Goal: Transaction & Acquisition: Purchase product/service

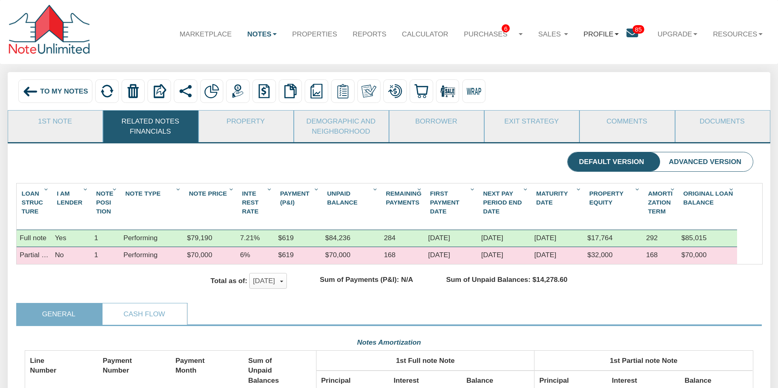
click at [595, 35] on link "Profile" at bounding box center [601, 34] width 51 height 24
click at [588, 56] on link "Settings" at bounding box center [604, 56] width 90 height 13
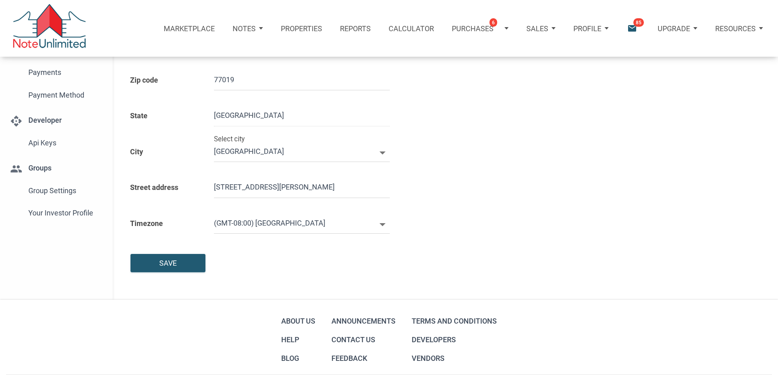
scroll to position [167, 0]
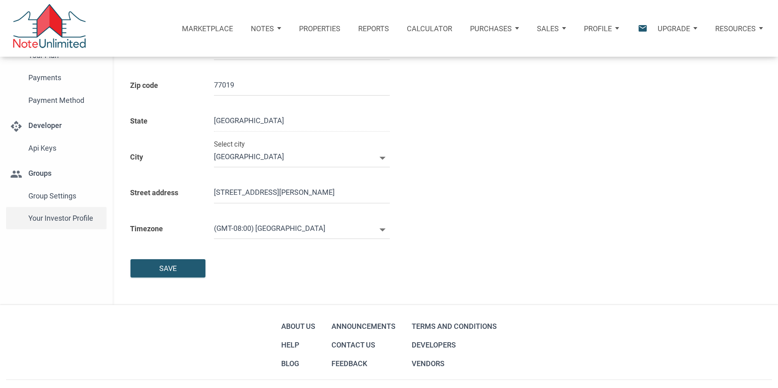
click at [53, 217] on span "Your Investor Profile" at bounding box center [65, 218] width 75 height 15
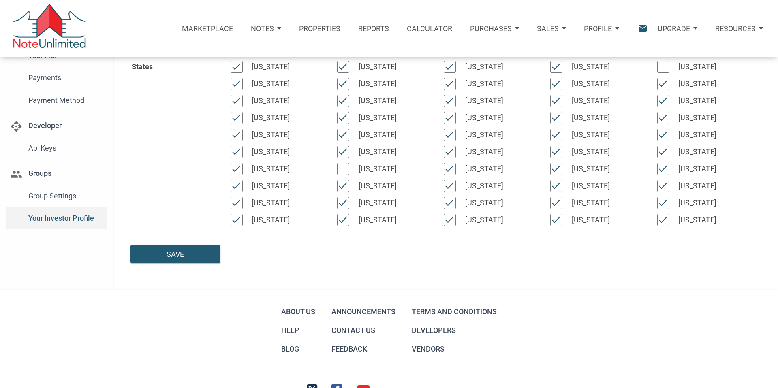
type input "Wealth Builder - Future Income"
select select
type input "$ 100,000"
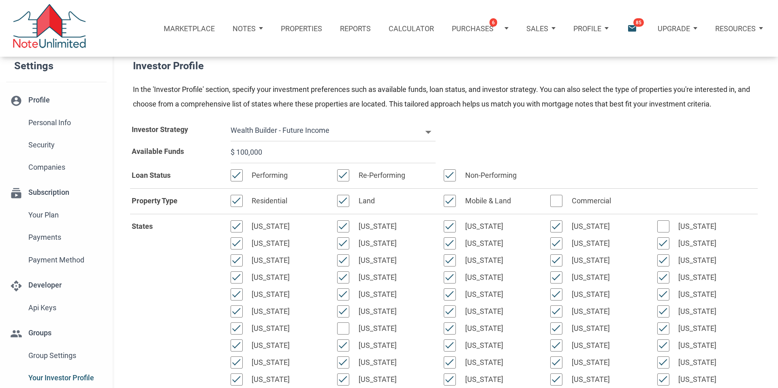
scroll to position [16, 0]
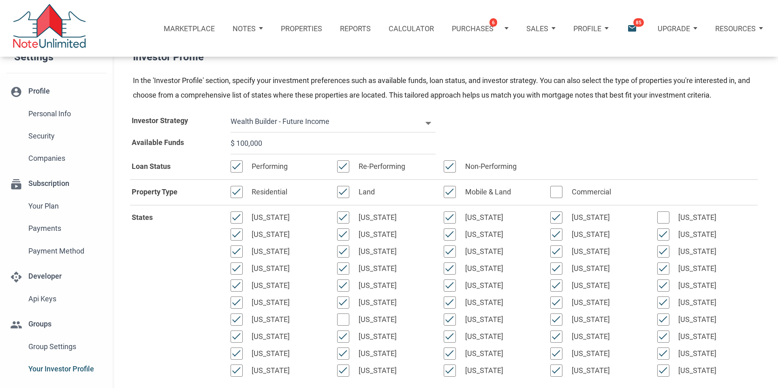
drag, startPoint x: 265, startPoint y: 143, endPoint x: 241, endPoint y: 154, distance: 26.6
click at [231, 141] on input "$ 100,000" at bounding box center [333, 144] width 205 height 22
select select
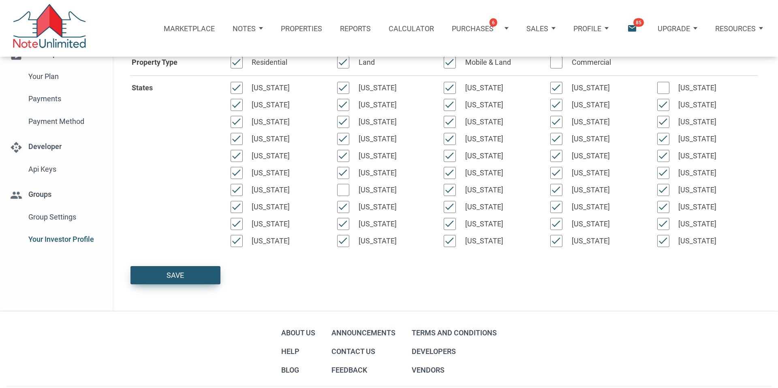
click at [171, 275] on div "Save" at bounding box center [175, 275] width 17 height 11
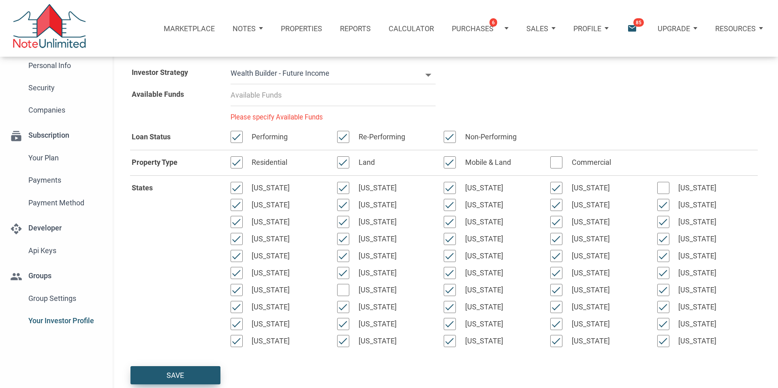
scroll to position [63, 0]
click at [259, 96] on input at bounding box center [333, 96] width 205 height 22
select select
type input "$ 0"
click at [172, 372] on div "Save" at bounding box center [175, 376] width 17 height 11
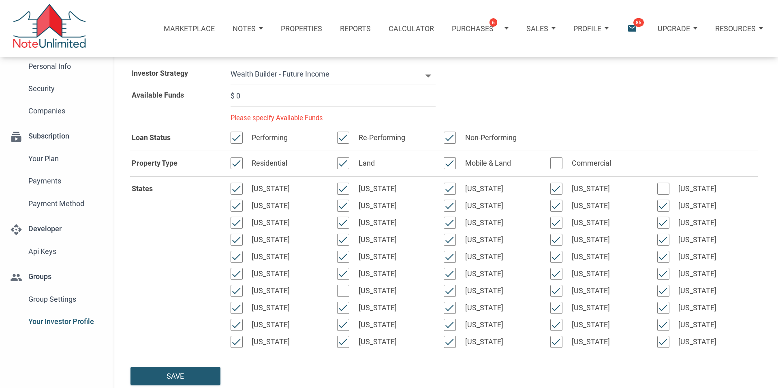
drag, startPoint x: 237, startPoint y: 95, endPoint x: 265, endPoint y: 98, distance: 27.7
click at [265, 98] on input "$ 0" at bounding box center [333, 96] width 205 height 22
select select
type input "$ 2"
select select
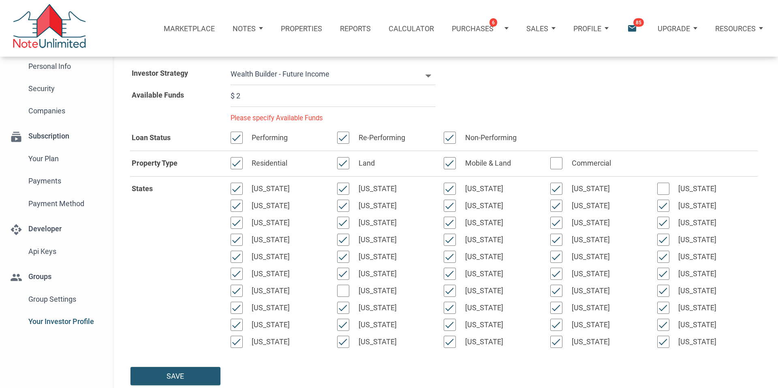
type input "$ 2"
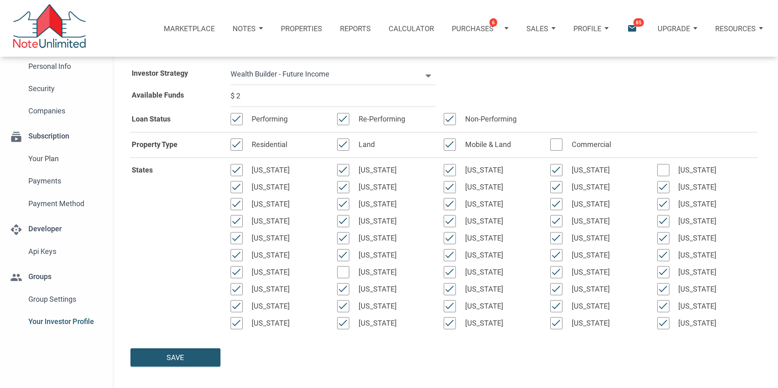
select select
type input "$ 25"
select select
type input "$ 250"
select select
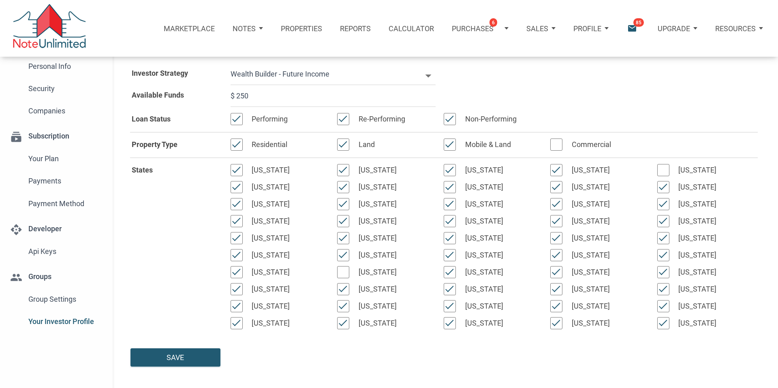
type input "$ 2,500"
select select
type input "$ 25,000"
click at [175, 357] on div "Save" at bounding box center [175, 357] width 17 height 11
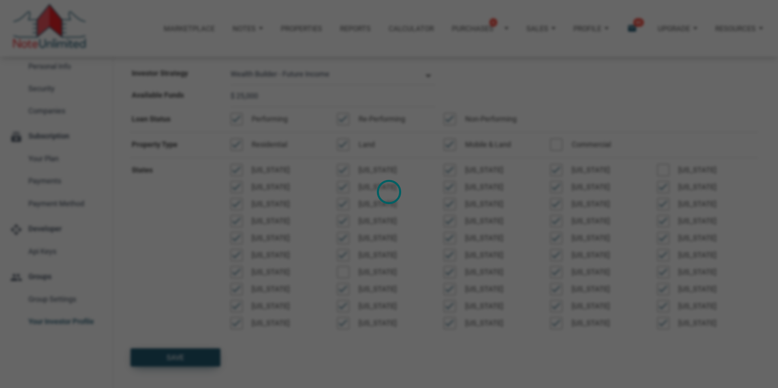
select select
type input "$ 25,000"
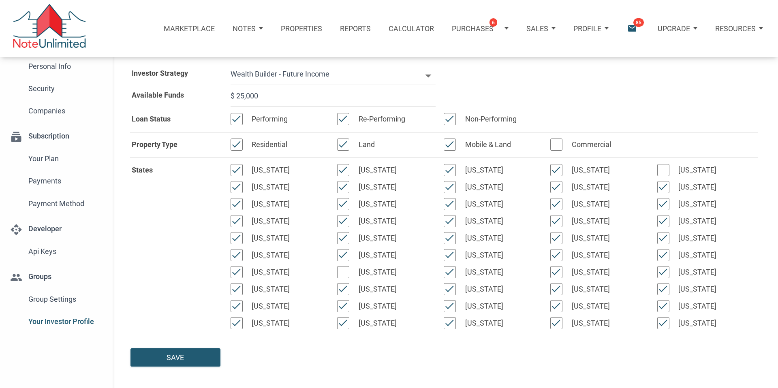
click at [255, 26] on p "Notes" at bounding box center [244, 28] width 23 height 9
click at [215, 51] on link "Dashboard" at bounding box center [223, 54] width 93 height 19
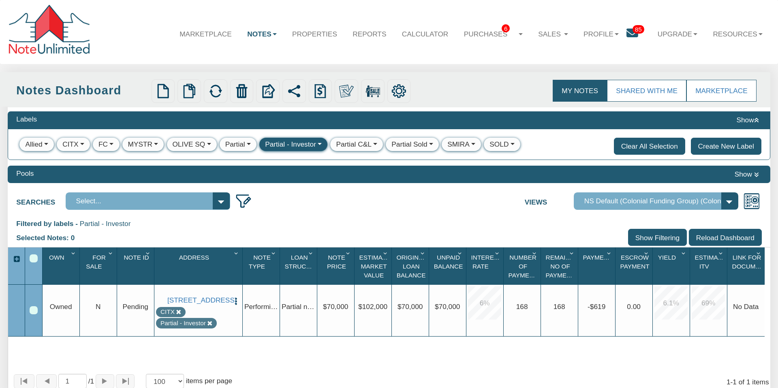
scroll to position [55, 0]
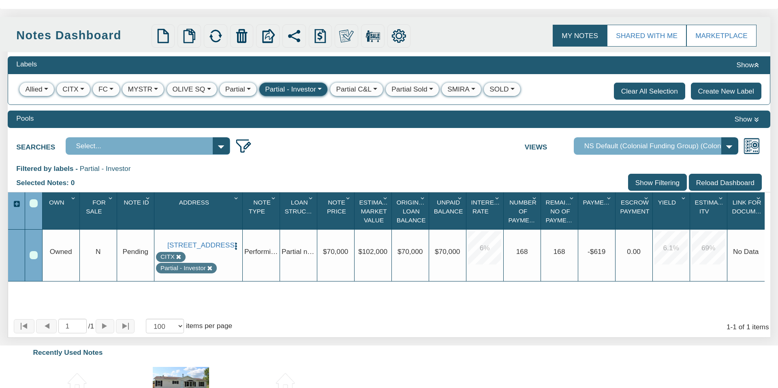
click at [634, 91] on button "Clear All Selection" at bounding box center [649, 91] width 71 height 17
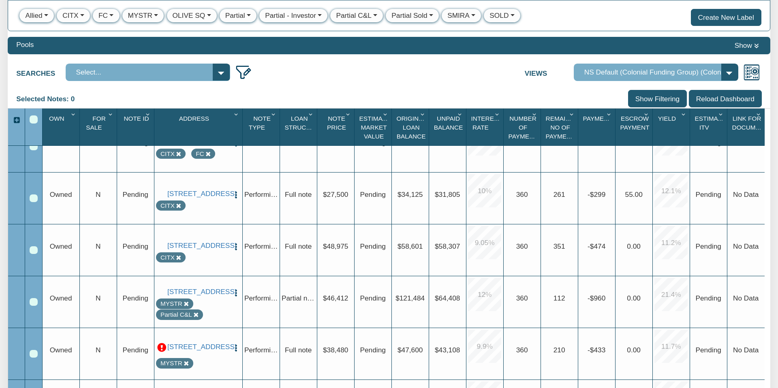
scroll to position [144, 0]
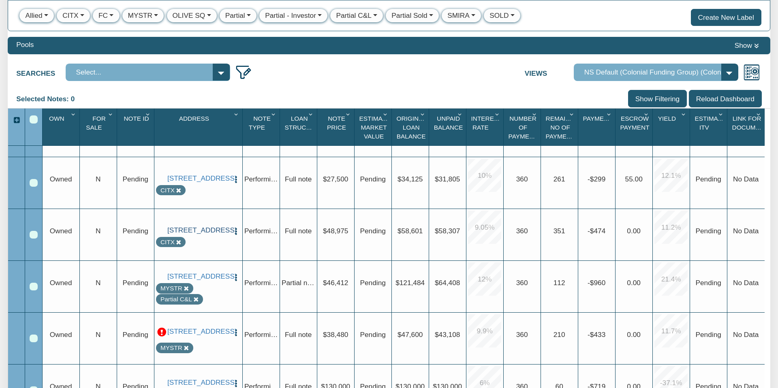
click at [202, 228] on link "[STREET_ADDRESS]" at bounding box center [198, 230] width 62 height 9
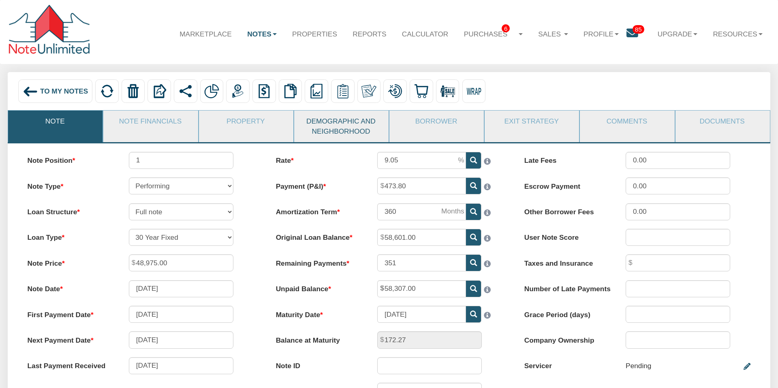
click at [337, 124] on link "Demographic and Neighborhood" at bounding box center [341, 126] width 94 height 31
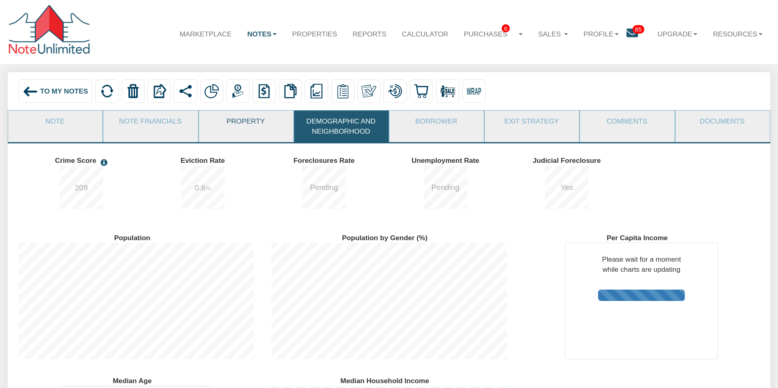
scroll to position [139, 253]
click at [241, 121] on link "Property" at bounding box center [246, 121] width 94 height 21
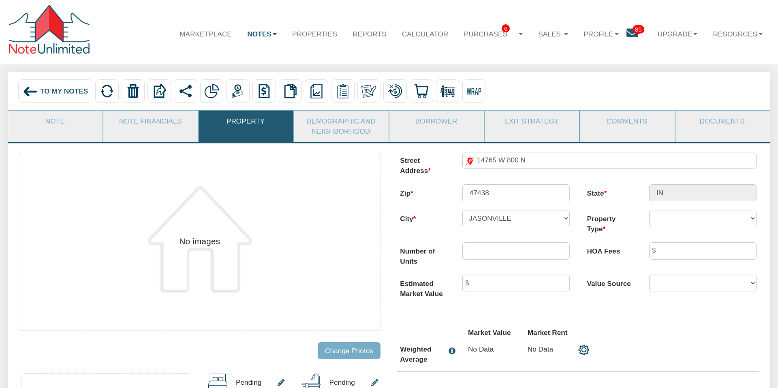
drag, startPoint x: 150, startPoint y: 128, endPoint x: 264, endPoint y: 175, distance: 123.4
click at [150, 128] on link "Note Financials" at bounding box center [150, 121] width 94 height 21
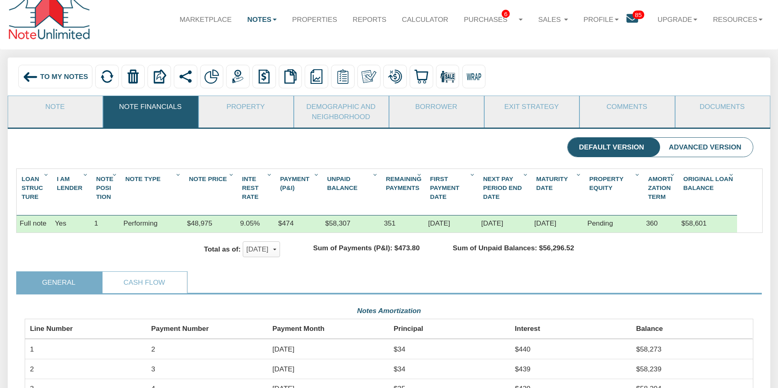
scroll to position [0, 0]
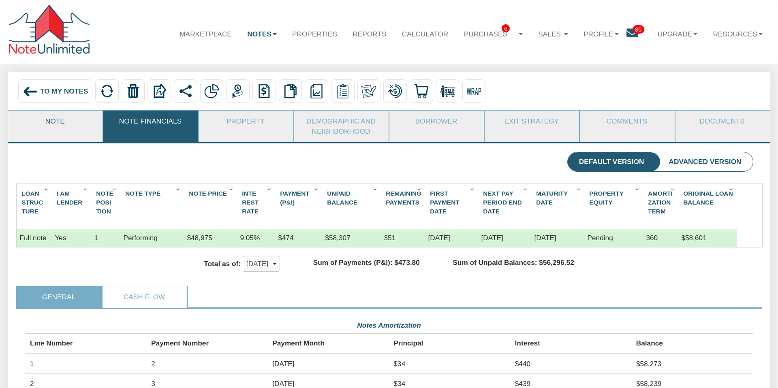
click at [55, 121] on link "Note" at bounding box center [55, 121] width 94 height 21
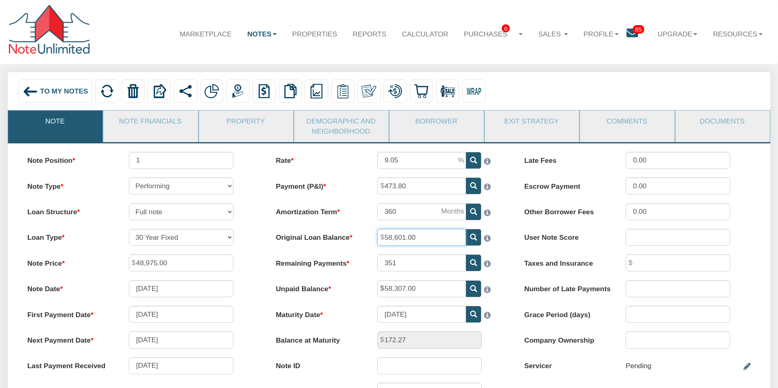
drag, startPoint x: 419, startPoint y: 237, endPoint x: 373, endPoint y: 238, distance: 45.8
click at [373, 238] on div "58,601.00" at bounding box center [440, 237] width 142 height 17
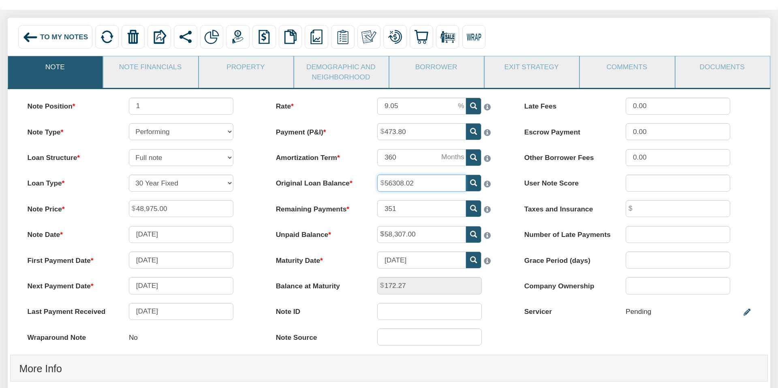
scroll to position [56, 0]
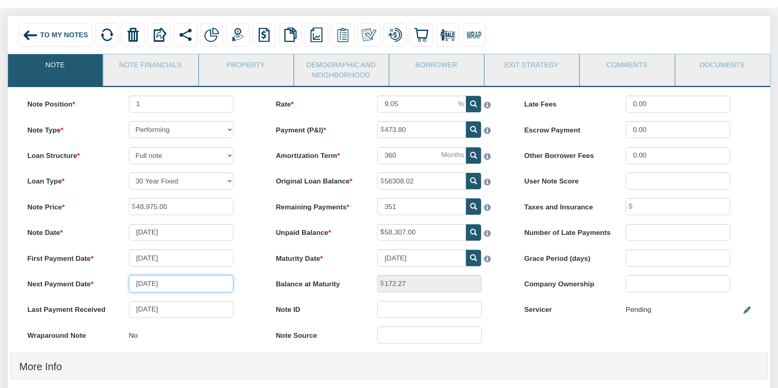
type input "56,308.02"
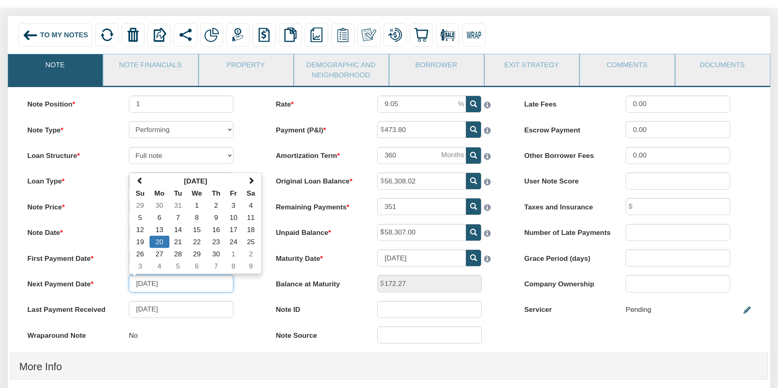
drag, startPoint x: 144, startPoint y: 283, endPoint x: 133, endPoint y: 283, distance: 11.0
click at [133, 283] on input "[DATE]" at bounding box center [181, 283] width 105 height 17
drag, startPoint x: 170, startPoint y: 284, endPoint x: 177, endPoint y: 287, distance: 7.1
click at [171, 284] on input "[DATE]" at bounding box center [181, 283] width 105 height 17
type input "[DATE]"
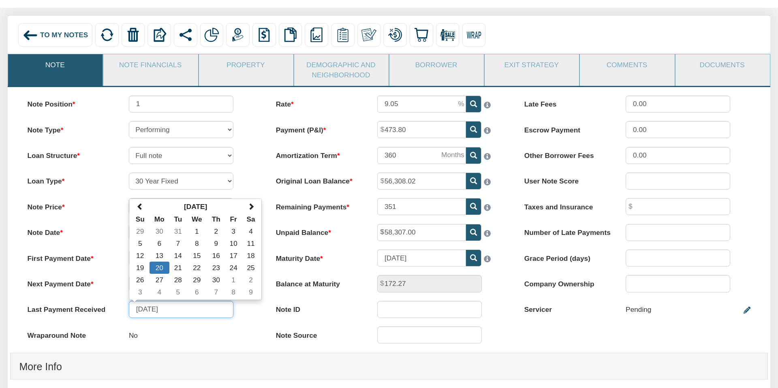
click at [141, 308] on input "[DATE]" at bounding box center [181, 309] width 105 height 17
drag, startPoint x: 171, startPoint y: 309, endPoint x: 171, endPoint y: 314, distance: 4.9
click at [171, 309] on input "[DATE]" at bounding box center [181, 309] width 105 height 17
type input "[DATE]"
click at [250, 328] on div "No" at bounding box center [191, 336] width 142 height 18
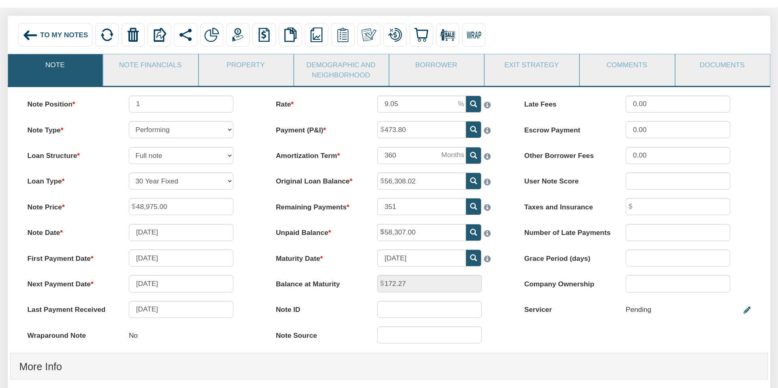
click at [473, 205] on icon at bounding box center [473, 206] width 7 height 7
click at [473, 206] on icon at bounding box center [473, 206] width 7 height 7
drag, startPoint x: 471, startPoint y: 205, endPoint x: 393, endPoint y: 206, distance: 78.2
click at [471, 205] on icon at bounding box center [473, 206] width 7 height 7
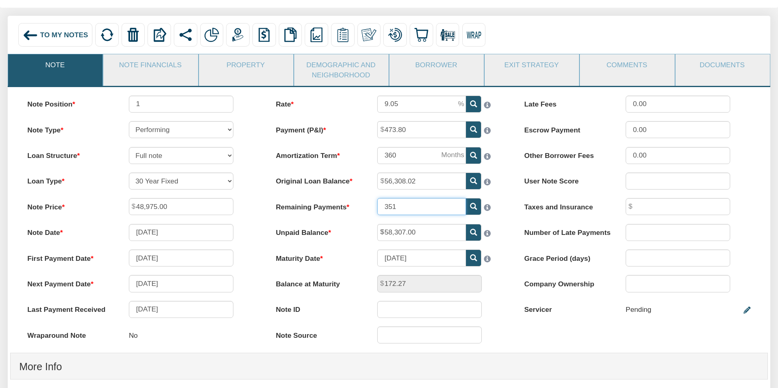
drag, startPoint x: 394, startPoint y: 206, endPoint x: 372, endPoint y: 207, distance: 21.9
click at [372, 207] on div "351" at bounding box center [440, 206] width 142 height 17
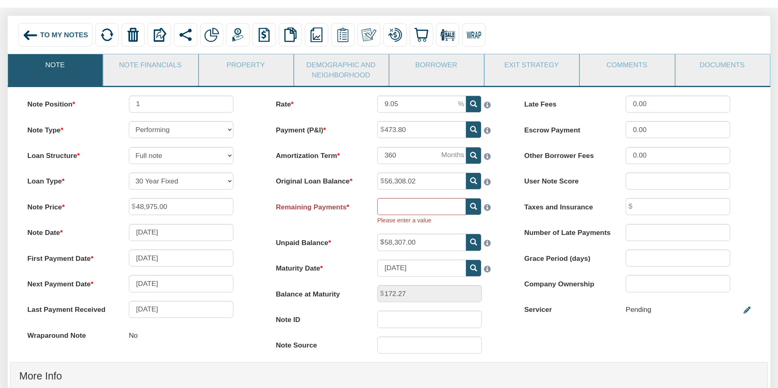
click at [473, 206] on icon at bounding box center [473, 206] width 7 height 7
type input "351"
type input "172.27"
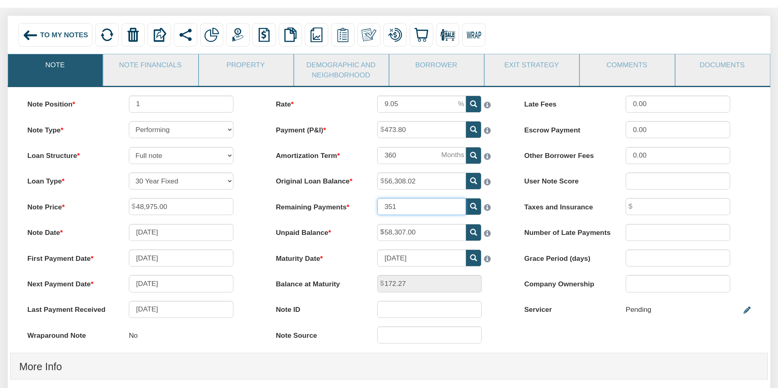
click at [396, 206] on input "351" at bounding box center [421, 206] width 89 height 17
type input "300"
click at [507, 178] on div "56,308.02" at bounding box center [440, 181] width 142 height 17
type input "20,115.11"
click at [212, 32] on img at bounding box center [211, 35] width 15 height 15
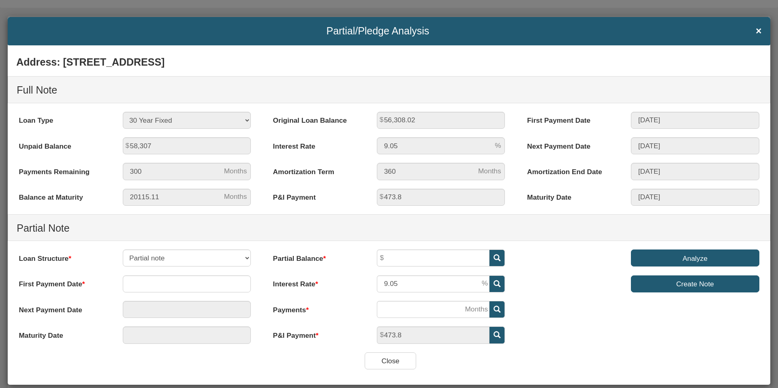
scroll to position [14, 0]
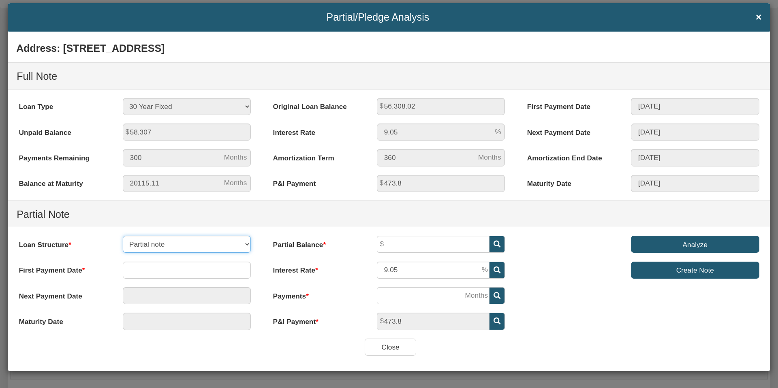
click at [246, 242] on select "Partial note Pledge note Split Payment note" at bounding box center [187, 244] width 128 height 17
select select "object:11134"
click at [123, 236] on select "Partial note Pledge note Split Payment note" at bounding box center [187, 244] width 128 height 17
click at [155, 271] on input "text" at bounding box center [187, 270] width 128 height 17
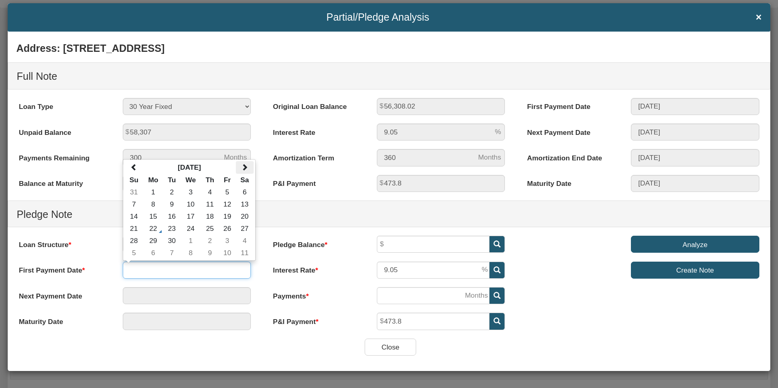
click at [245, 167] on span at bounding box center [244, 167] width 7 height 7
click at [189, 191] on td "1" at bounding box center [190, 192] width 21 height 12
type input "[DATE]"
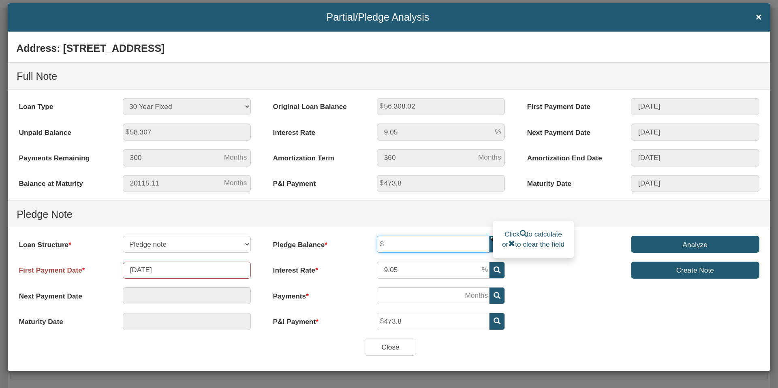
click at [399, 245] on input "text" at bounding box center [433, 244] width 113 height 17
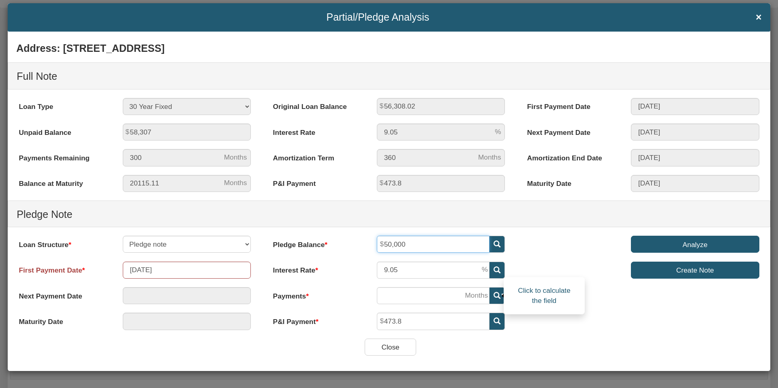
type input "50,000"
click at [496, 294] on icon at bounding box center [497, 295] width 7 height 7
type input "[DATE]"
type input "212"
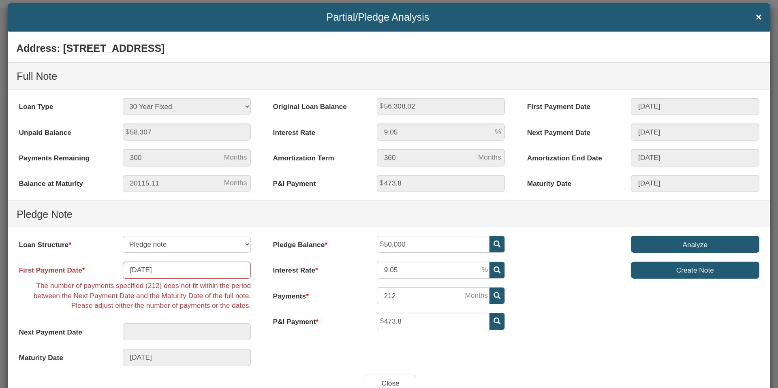
click at [356, 298] on label "Payments" at bounding box center [317, 294] width 104 height 14
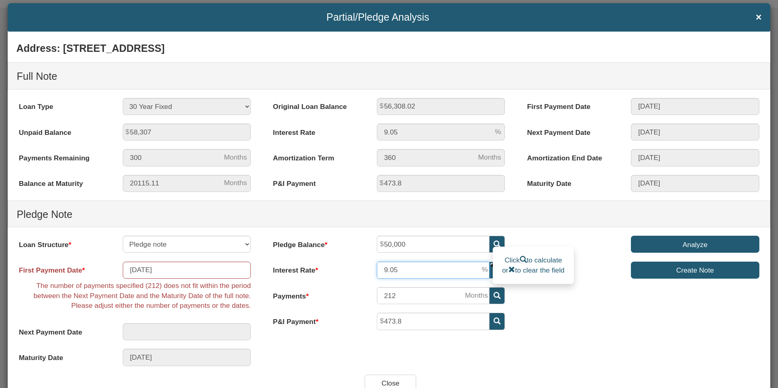
drag, startPoint x: 401, startPoint y: 270, endPoint x: 379, endPoint y: 271, distance: 22.3
click at [379, 271] on input "9.05" at bounding box center [433, 270] width 113 height 17
type input "6"
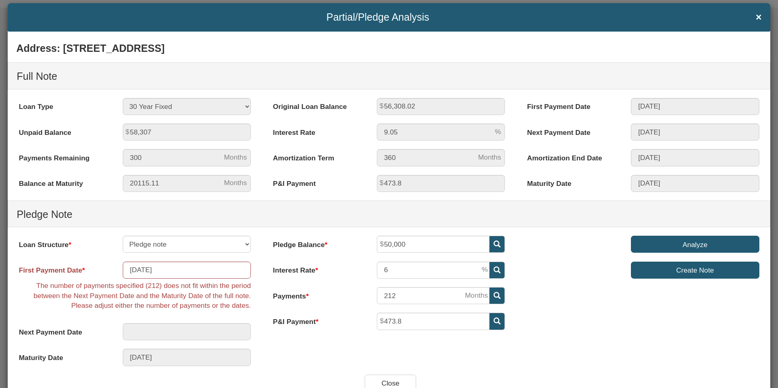
click at [522, 276] on div "Create Note" at bounding box center [643, 270] width 249 height 17
click at [497, 293] on icon at bounding box center [497, 295] width 7 height 7
type input "[DATE]"
type input "151"
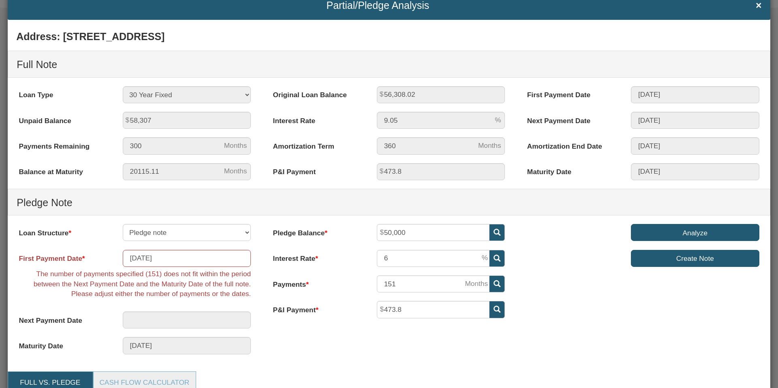
scroll to position [0, 0]
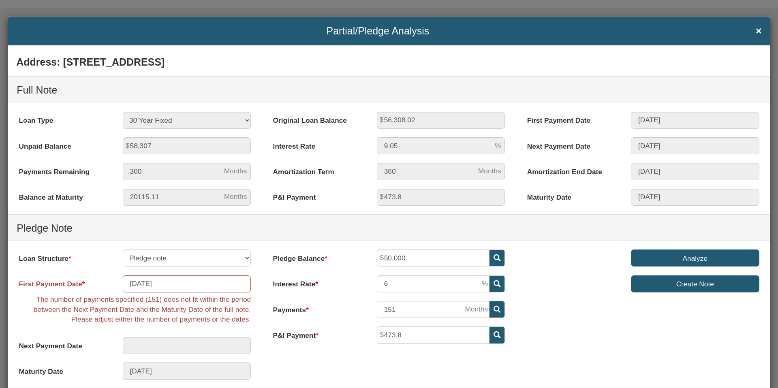
click at [760, 31] on span "×" at bounding box center [759, 31] width 6 height 11
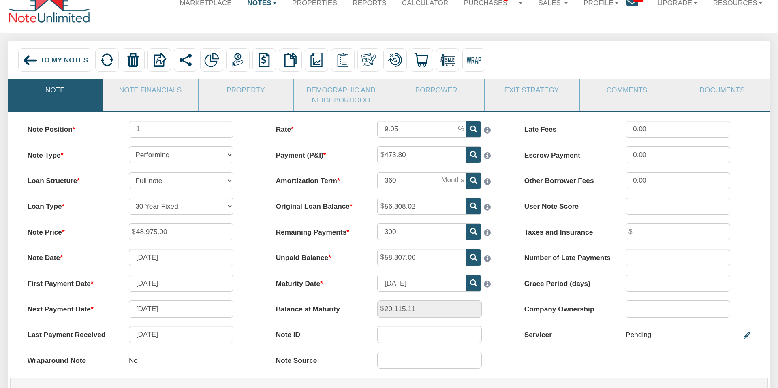
scroll to position [30, 0]
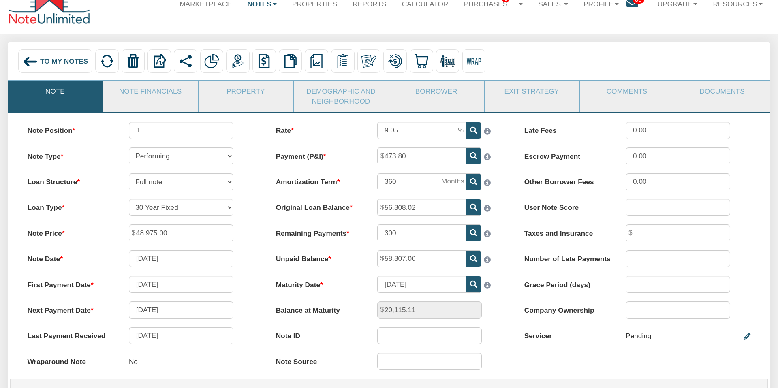
click at [47, 62] on span "To My Notes" at bounding box center [64, 61] width 48 height 8
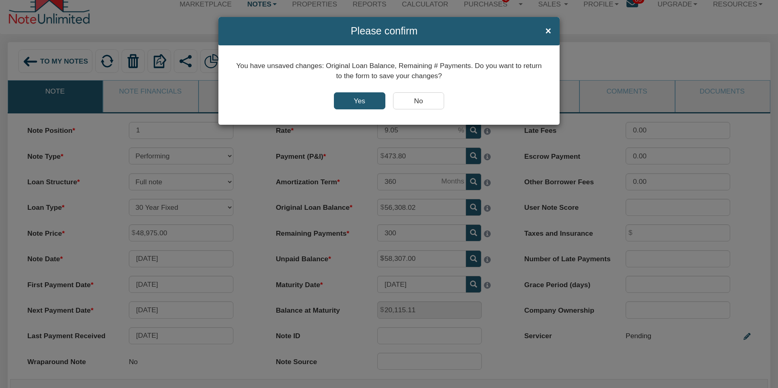
click at [358, 100] on input "Yes" at bounding box center [359, 100] width 51 height 17
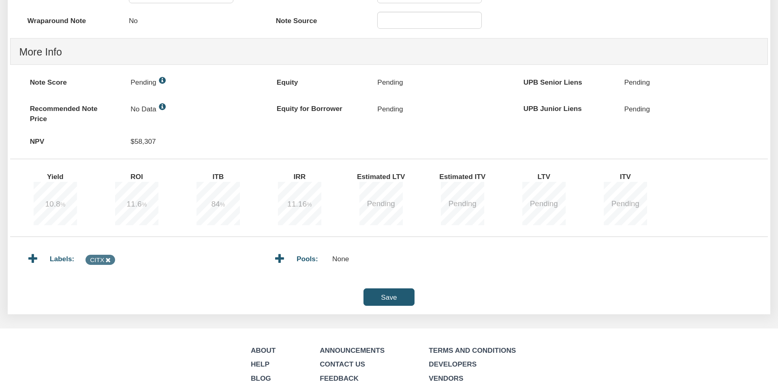
scroll to position [377, 0]
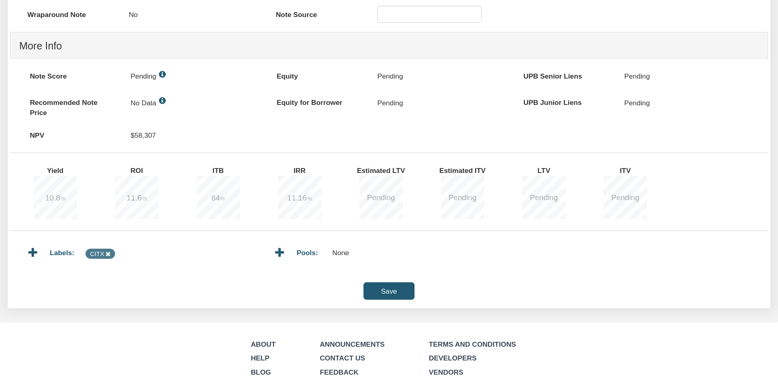
click at [387, 292] on input "Save" at bounding box center [389, 291] width 51 height 17
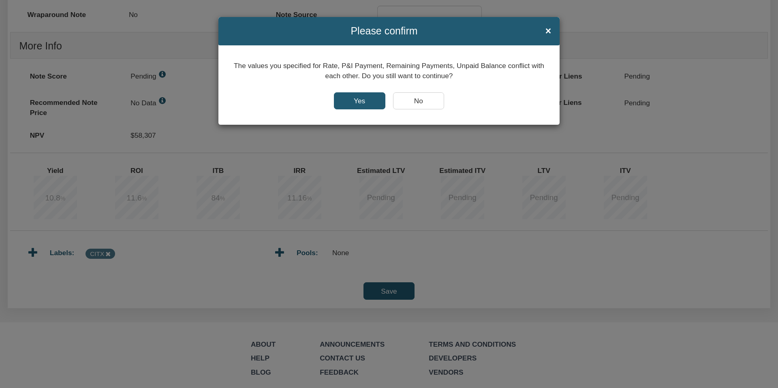
click at [364, 100] on input "Yes" at bounding box center [359, 100] width 51 height 17
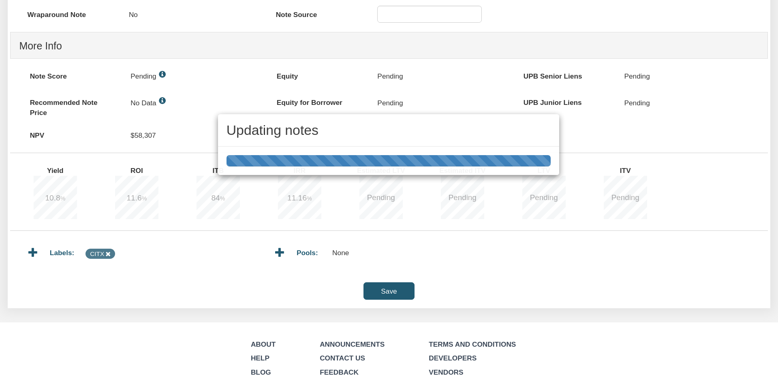
type input "351"
type input "172.27"
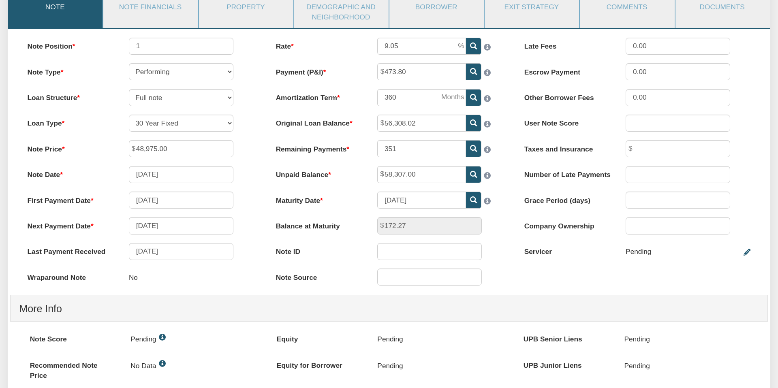
scroll to position [116, 0]
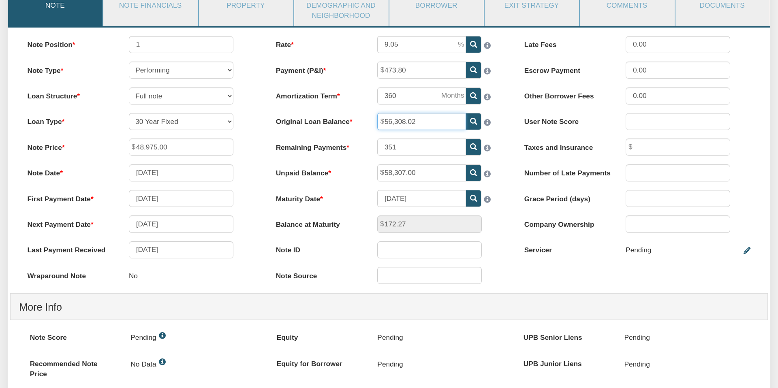
drag, startPoint x: 419, startPoint y: 122, endPoint x: 379, endPoint y: 123, distance: 40.1
click at [379, 123] on input "56,308.02" at bounding box center [421, 121] width 89 height 17
type input "58,307.00"
click at [531, 140] on label "Taxes and Insurance" at bounding box center [566, 146] width 101 height 14
drag, startPoint x: 420, startPoint y: 174, endPoint x: 375, endPoint y: 174, distance: 44.6
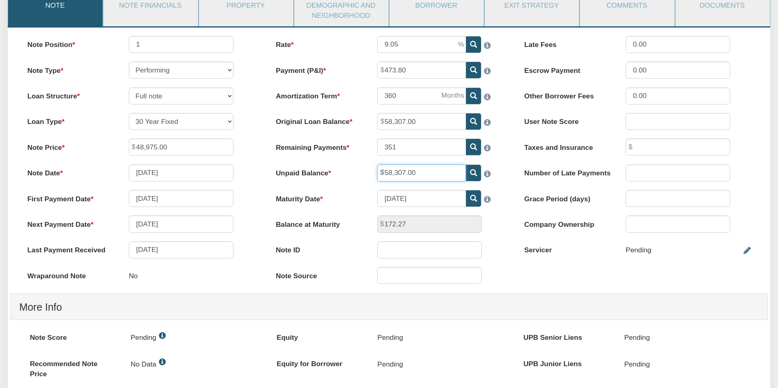
click at [376, 174] on div "58,307.00" at bounding box center [440, 173] width 142 height 17
click at [351, 215] on div "Rate 9.05 Payment (P&I) 473.80 Amortization Term 360 351" at bounding box center [389, 164] width 248 height 257
click at [391, 122] on input "58,307.00" at bounding box center [421, 121] width 89 height 17
click at [391, 173] on input "58,306.02" at bounding box center [421, 173] width 89 height 17
type input "56,306.02"
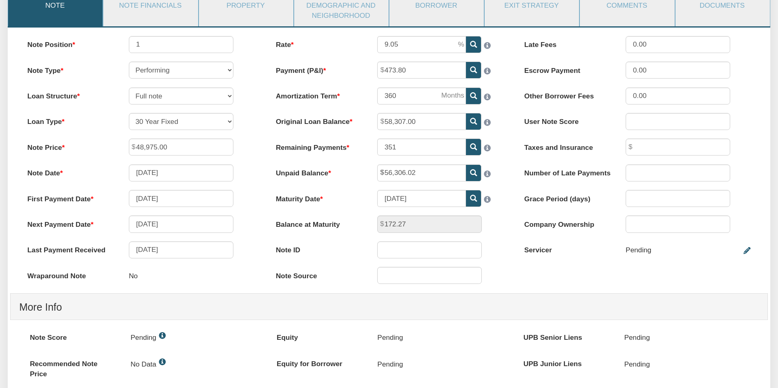
click at [510, 219] on div "Balance at Maturity 172.27" at bounding box center [390, 224] width 244 height 17
drag, startPoint x: 400, startPoint y: 147, endPoint x: 382, endPoint y: 148, distance: 17.9
click at [382, 148] on input "351" at bounding box center [421, 147] width 89 height 17
type input "300"
click at [504, 171] on div "56,306.02" at bounding box center [440, 173] width 142 height 17
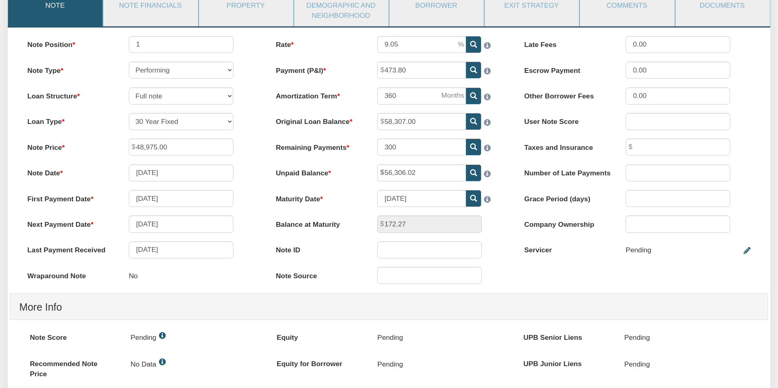
type input "1,196.71"
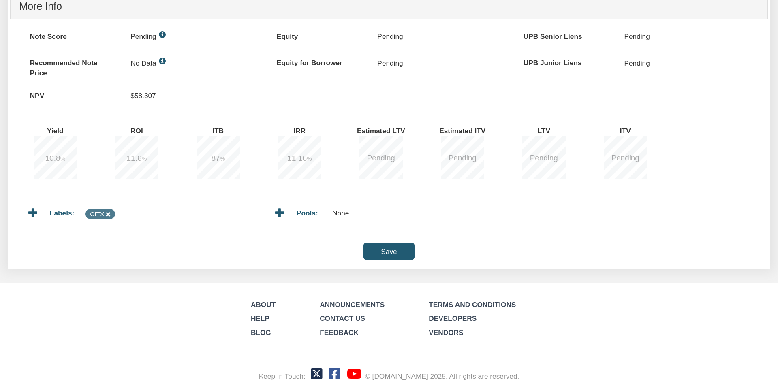
scroll to position [419, 0]
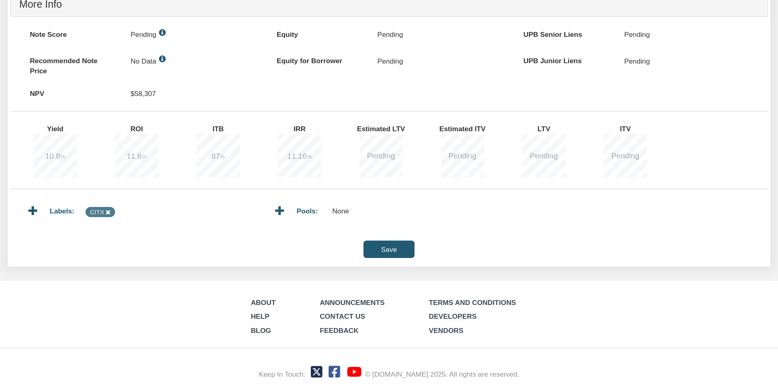
drag, startPoint x: 386, startPoint y: 247, endPoint x: 387, endPoint y: 241, distance: 6.1
click at [386, 247] on input "Save" at bounding box center [389, 249] width 51 height 17
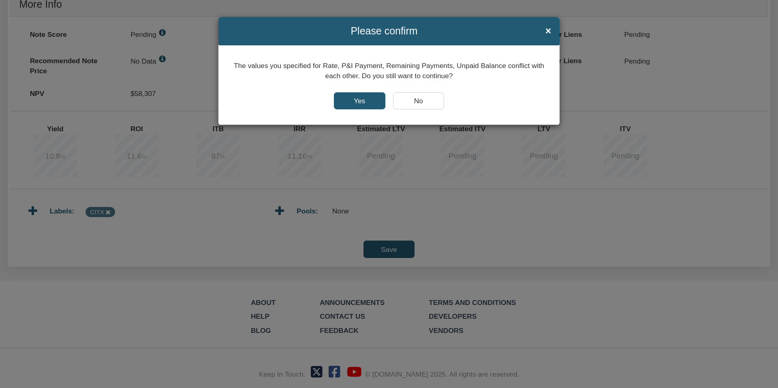
click at [357, 101] on input "Yes" at bounding box center [359, 100] width 51 height 17
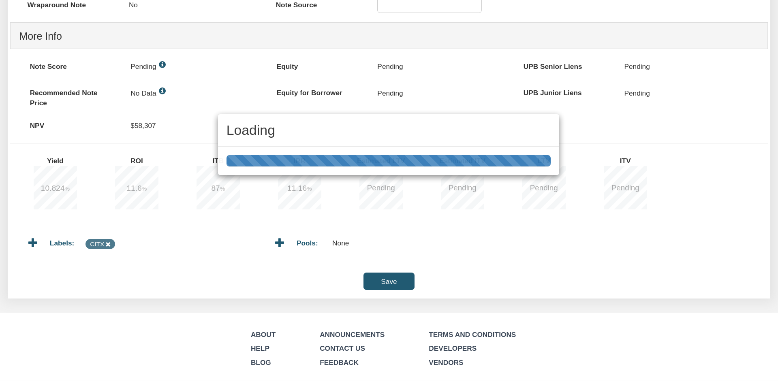
scroll to position [383, 0]
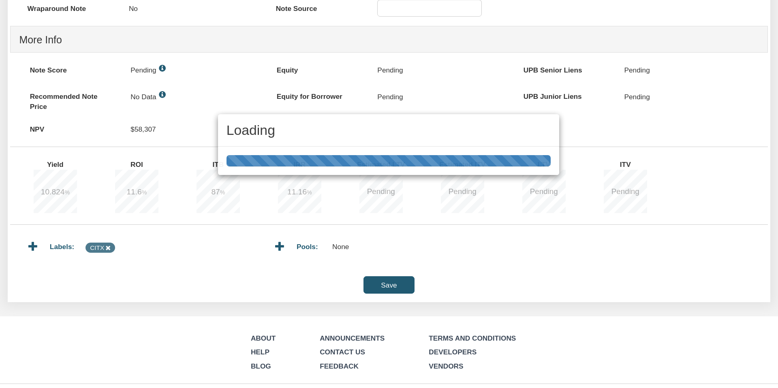
type input "302"
type input "263.66"
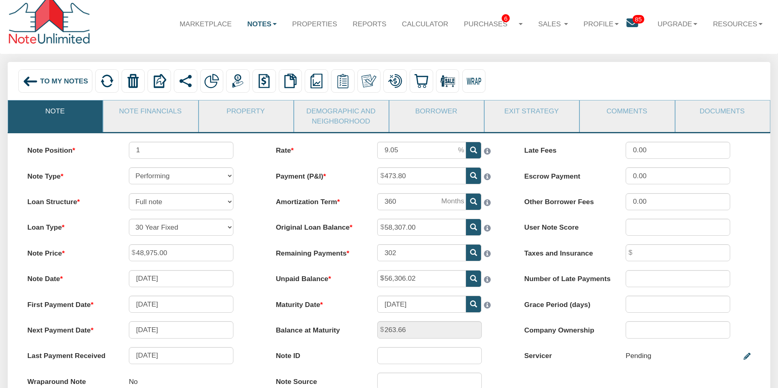
scroll to position [0, 0]
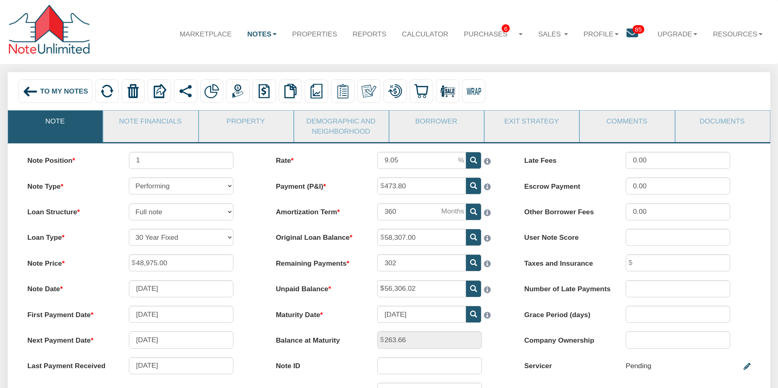
click at [210, 91] on img at bounding box center [211, 91] width 15 height 15
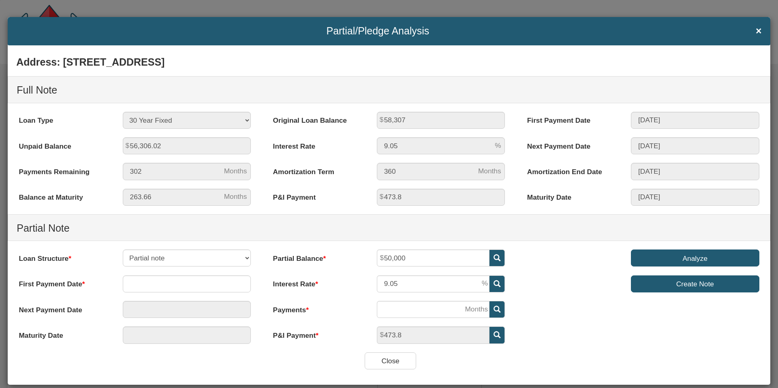
type input "50,000"
click at [371, 286] on div "9.05" at bounding box center [441, 284] width 146 height 17
type input "6"
click at [534, 294] on div "Analyze Create Note" at bounding box center [643, 275] width 254 height 51
click at [496, 309] on icon at bounding box center [497, 309] width 7 height 7
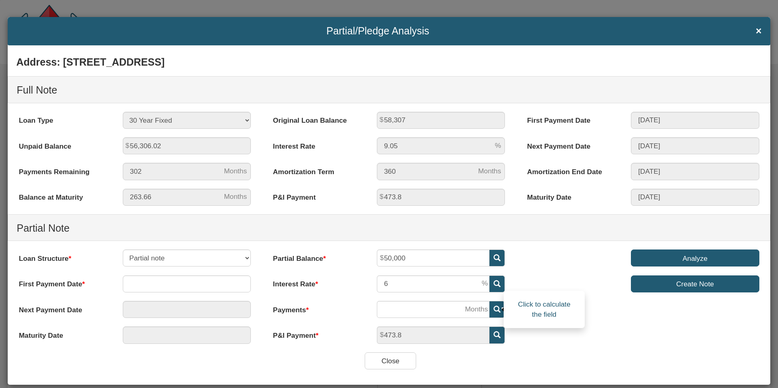
type input "151"
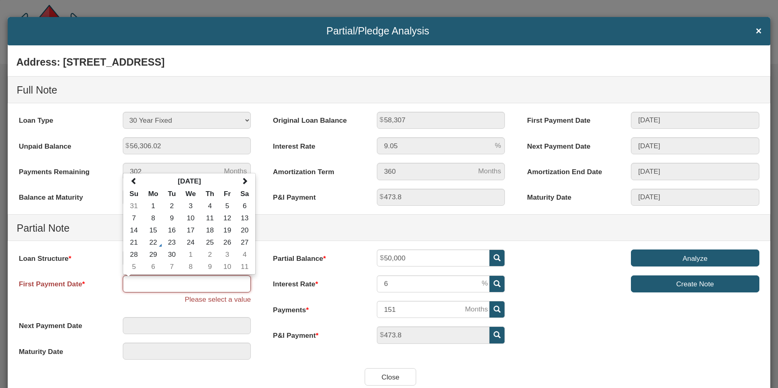
click at [180, 287] on input "text" at bounding box center [187, 284] width 128 height 17
click at [244, 180] on span at bounding box center [244, 181] width 7 height 7
click at [242, 206] on td "1" at bounding box center [245, 206] width 18 height 12
type input "[DATE]"
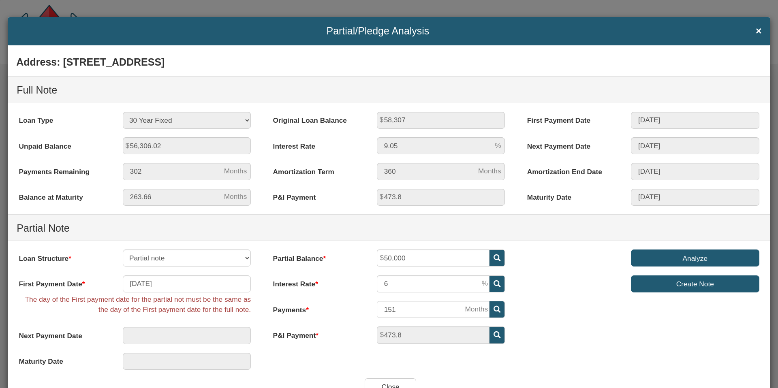
type input "[DATE]"
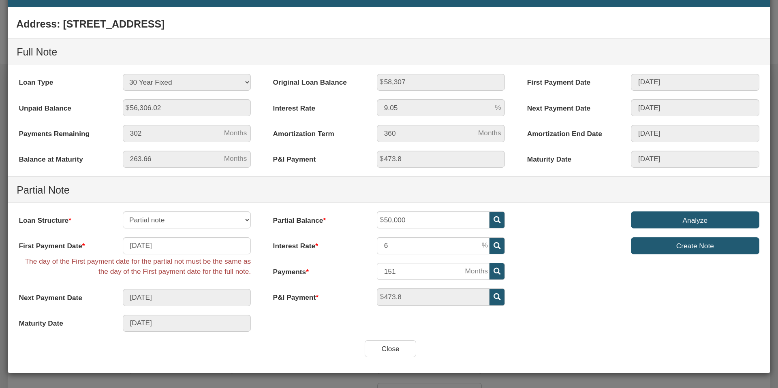
scroll to position [39, 0]
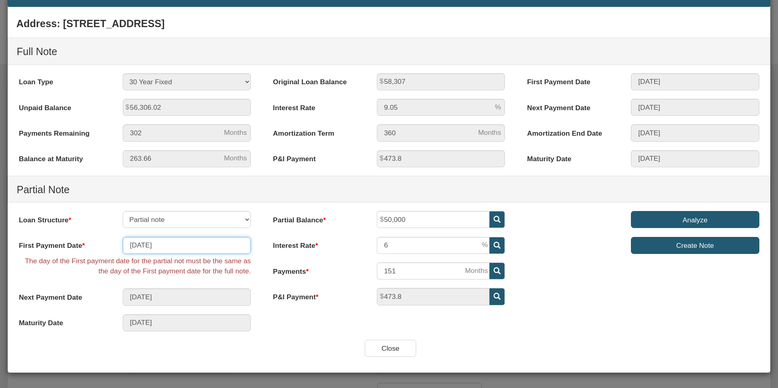
click at [137, 245] on input "[DATE]" at bounding box center [187, 245] width 128 height 17
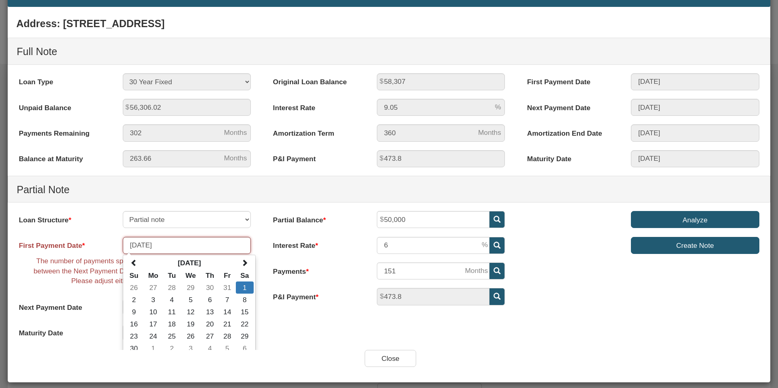
type input "[DATE]"
click at [278, 323] on div "Address: [STREET_ADDRESS] Full Note Loan Type 30 Year Fixed 15 Year Fixed 20 Ye…" at bounding box center [389, 182] width 763 height 338
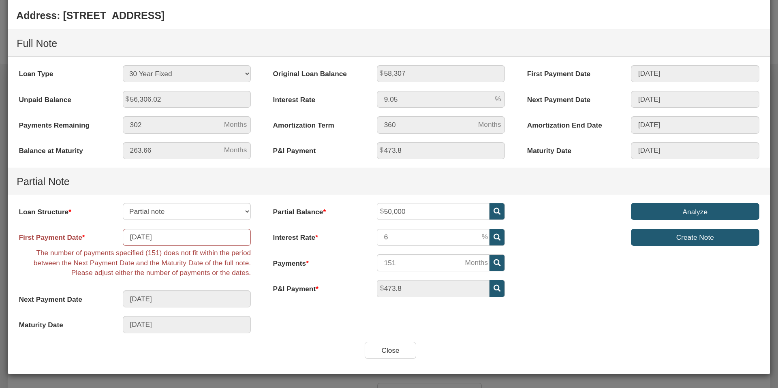
scroll to position [50, 0]
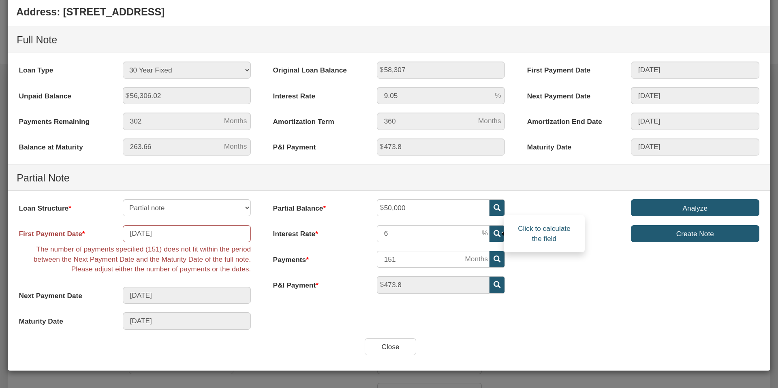
click at [495, 233] on icon at bounding box center [497, 233] width 7 height 7
type input "6.1"
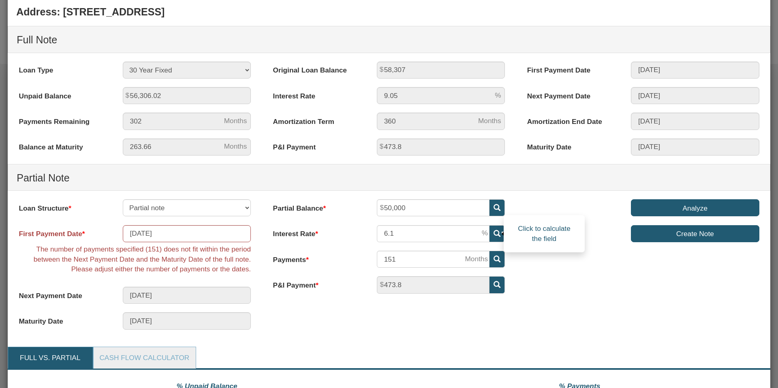
click at [322, 302] on div "Address: [STREET_ADDRESS] Full Note Loan Type 30 Year Fixed 15 Year Fixed 20 Ye…" at bounding box center [389, 170] width 763 height 338
click at [152, 347] on link "Cash Flow Calculator" at bounding box center [144, 357] width 101 height 21
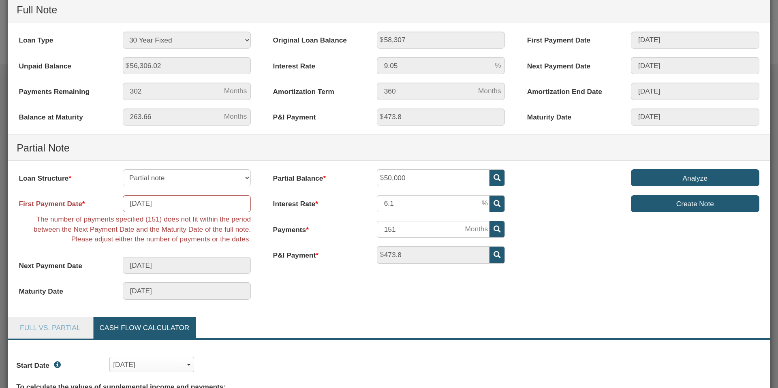
scroll to position [81, 0]
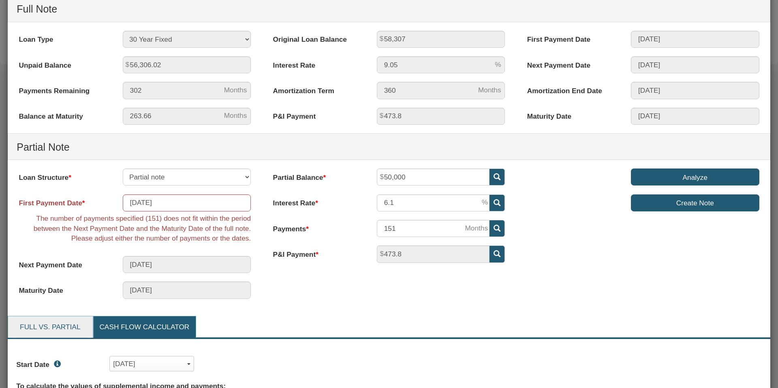
click at [54, 326] on link "Full vs. Partial" at bounding box center [50, 327] width 84 height 21
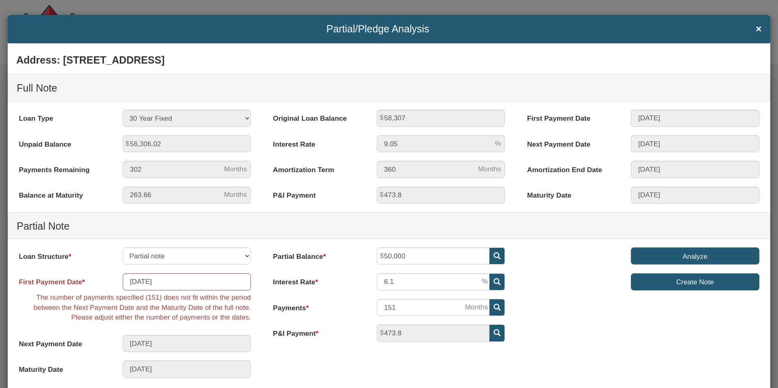
scroll to position [0, 0]
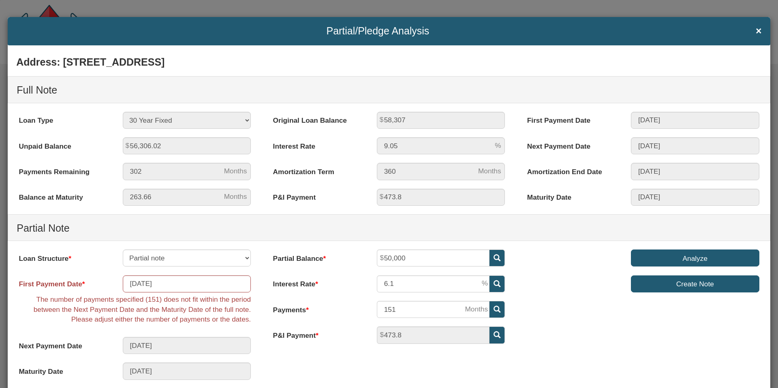
click at [760, 31] on span "×" at bounding box center [759, 31] width 6 height 11
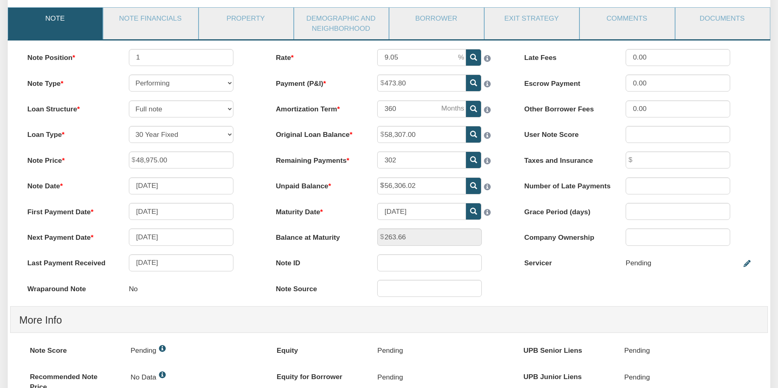
scroll to position [99, 0]
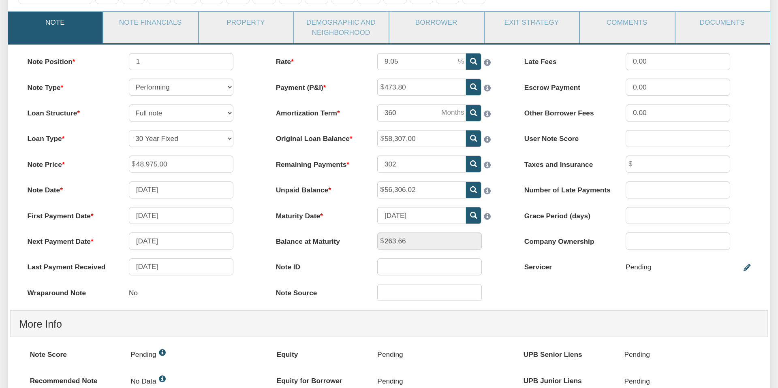
click at [472, 216] on icon at bounding box center [473, 215] width 7 height 7
type input "[DATE]"
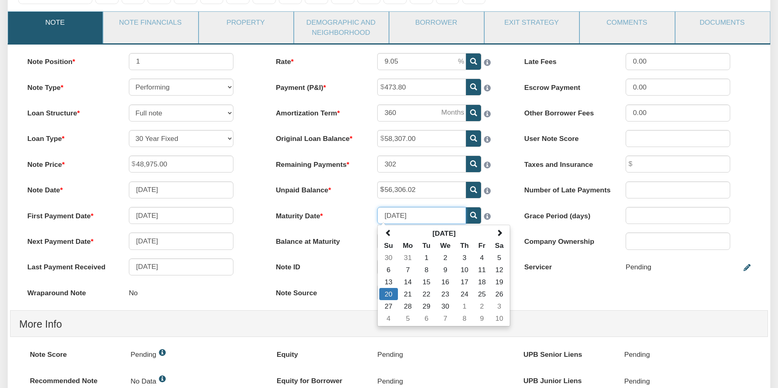
drag, startPoint x: 428, startPoint y: 216, endPoint x: 349, endPoint y: 216, distance: 79.0
click at [349, 216] on div "Maturity Date [DATE] [DATE] Su Mo Tu We Th Fr Sa 30 31 1 2 3 4 5 6 7 8 9 10 11 …" at bounding box center [390, 215] width 244 height 17
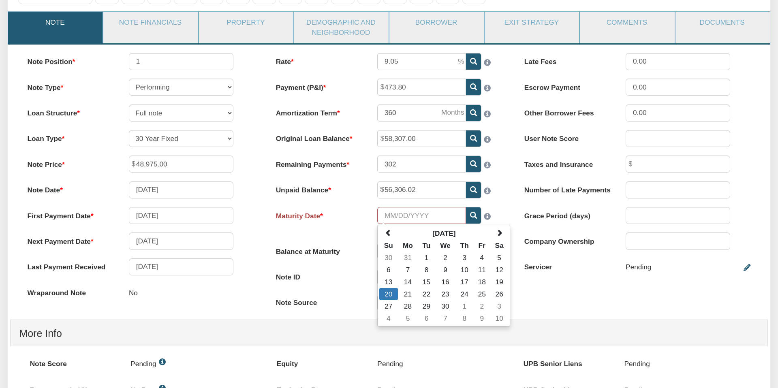
click at [473, 215] on icon at bounding box center [473, 215] width 7 height 7
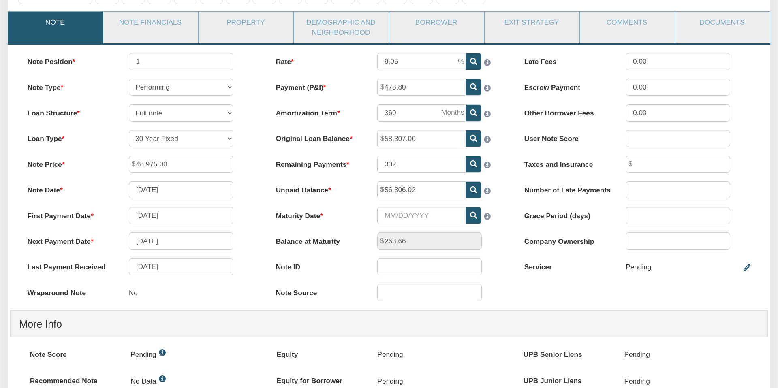
type input "[DATE]"
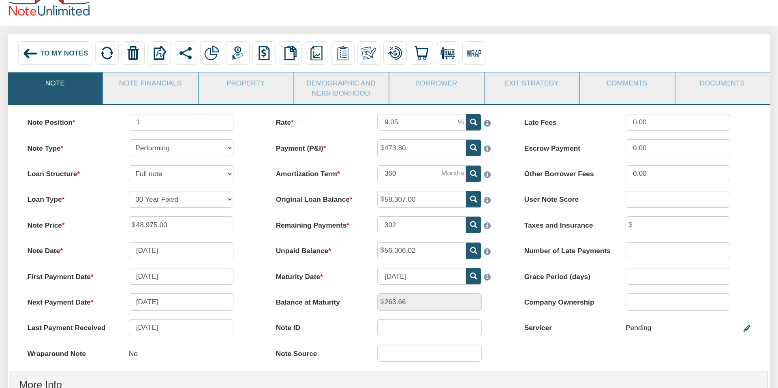
scroll to position [0, 0]
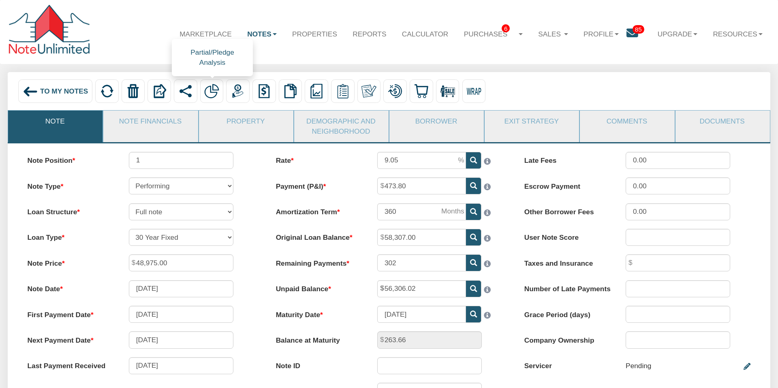
click at [212, 90] on img at bounding box center [211, 91] width 15 height 15
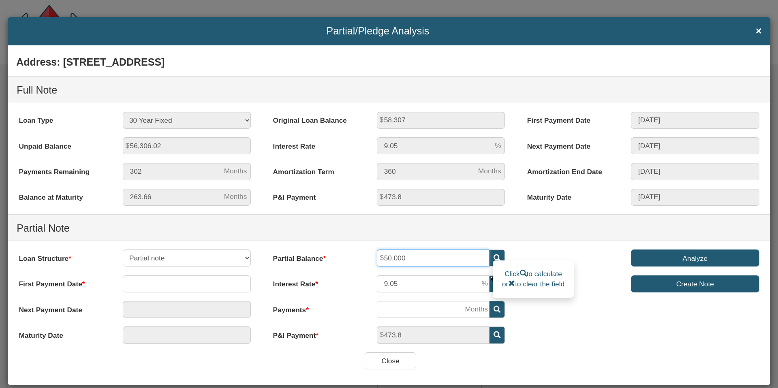
type input "50,000"
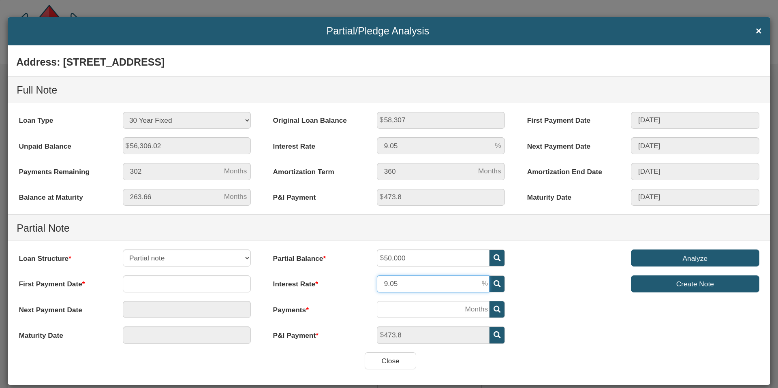
drag, startPoint x: 381, startPoint y: 283, endPoint x: 373, endPoint y: 284, distance: 7.7
click at [373, 283] on div "9.05" at bounding box center [441, 284] width 146 height 17
type input "6"
click at [542, 290] on div "Create Note" at bounding box center [643, 284] width 249 height 17
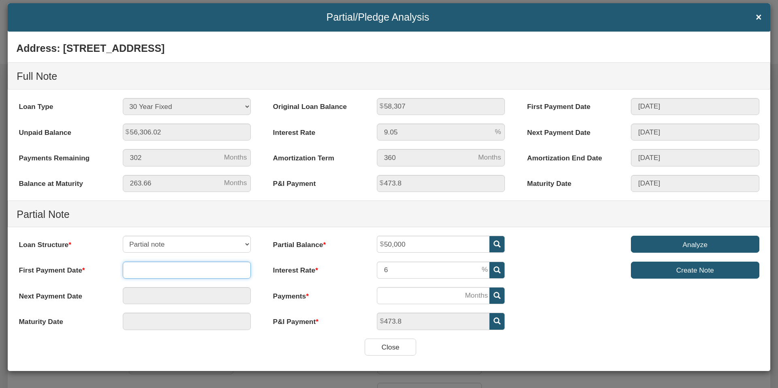
click at [137, 270] on input "text" at bounding box center [187, 270] width 128 height 17
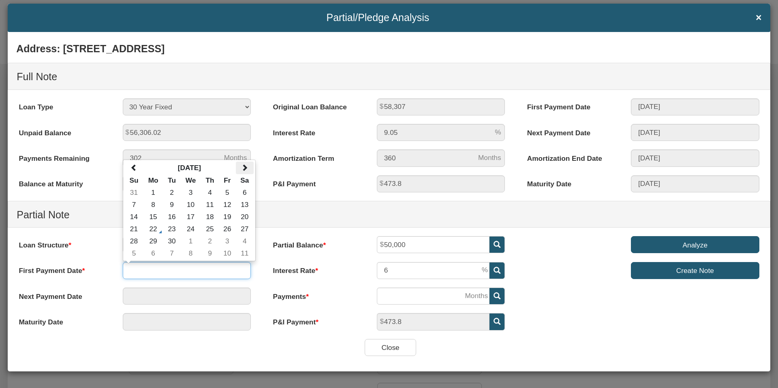
click at [245, 166] on span at bounding box center [244, 167] width 7 height 7
click at [243, 192] on td "1" at bounding box center [245, 192] width 18 height 12
type input "[DATE]"
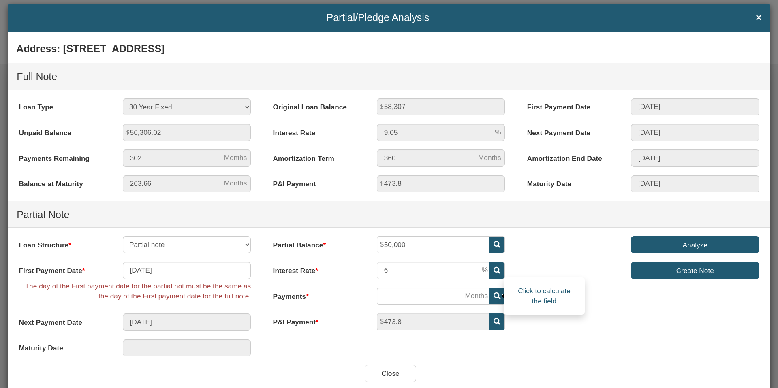
click at [496, 297] on icon at bounding box center [497, 296] width 7 height 7
type input "[DATE]"
type input "151"
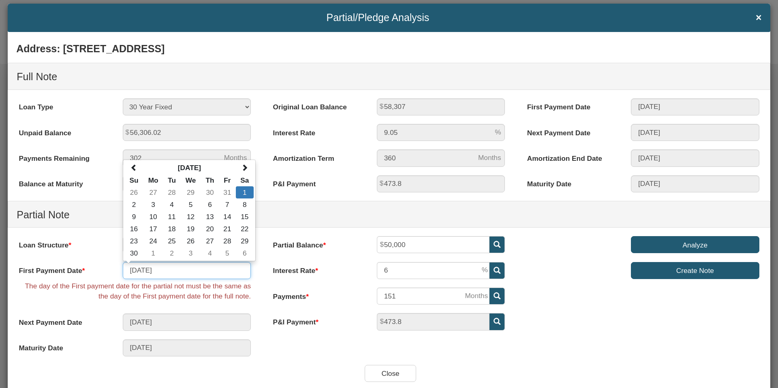
drag, startPoint x: 137, startPoint y: 270, endPoint x: 144, endPoint y: 274, distance: 7.6
click at [137, 270] on input "[DATE]" at bounding box center [187, 270] width 128 height 17
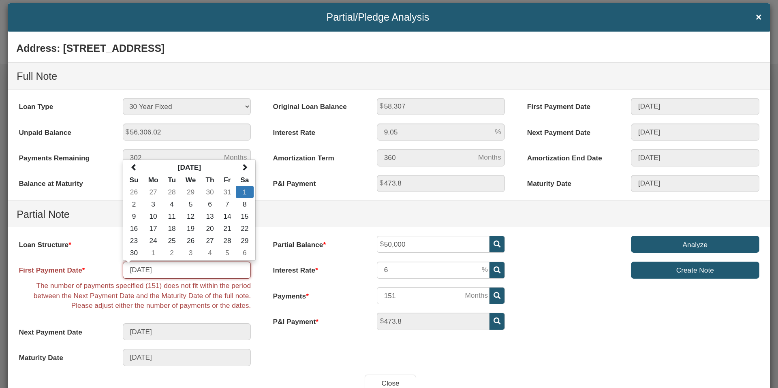
type input "[DATE]"
click at [263, 327] on div "Partial Balance 50,000 Interest Rate 6 Payments 151 P&I Payment" at bounding box center [389, 287] width 254 height 103
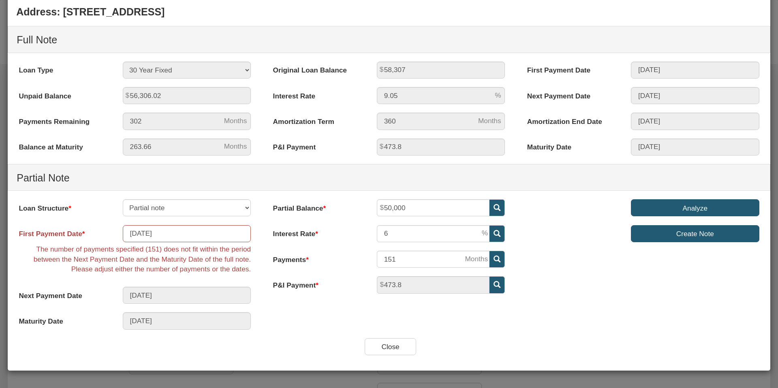
scroll to position [0, 0]
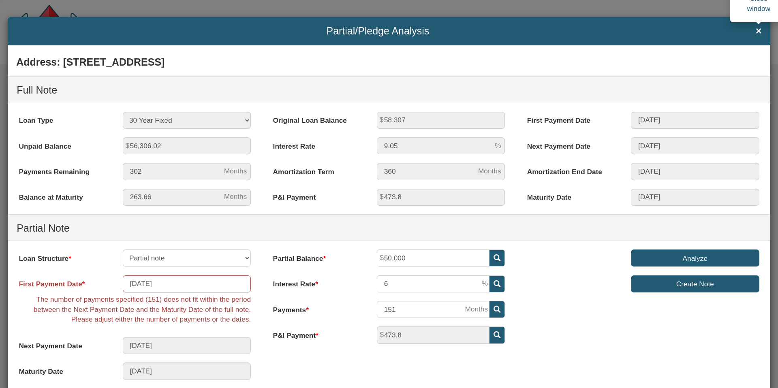
click at [759, 32] on span "×" at bounding box center [759, 31] width 6 height 11
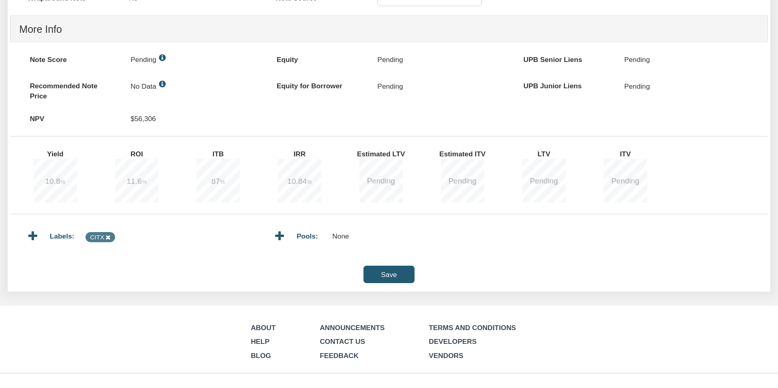
scroll to position [396, 0]
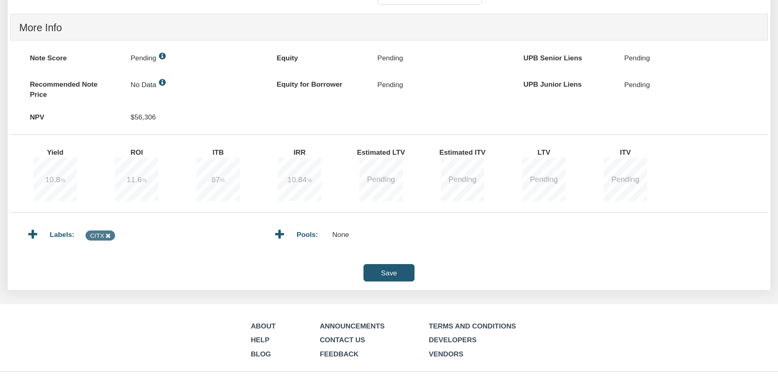
click at [385, 272] on input "Save" at bounding box center [389, 272] width 51 height 17
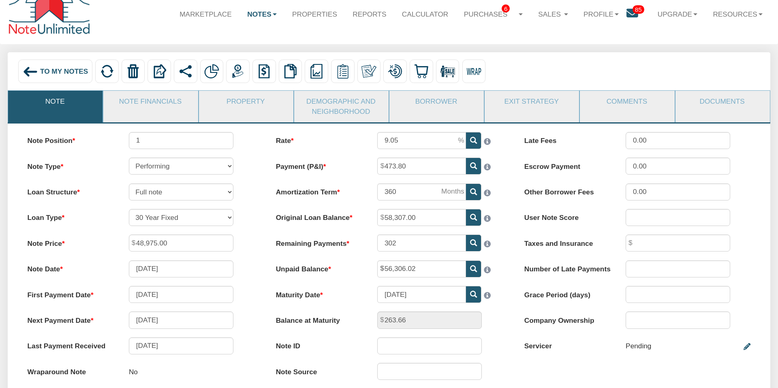
scroll to position [0, 0]
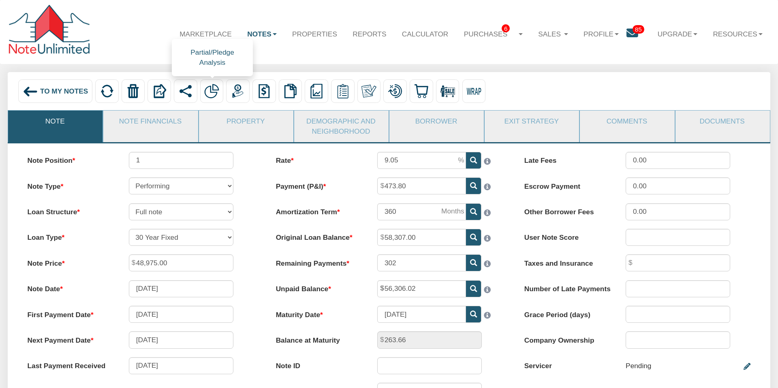
click at [212, 91] on img at bounding box center [211, 91] width 15 height 15
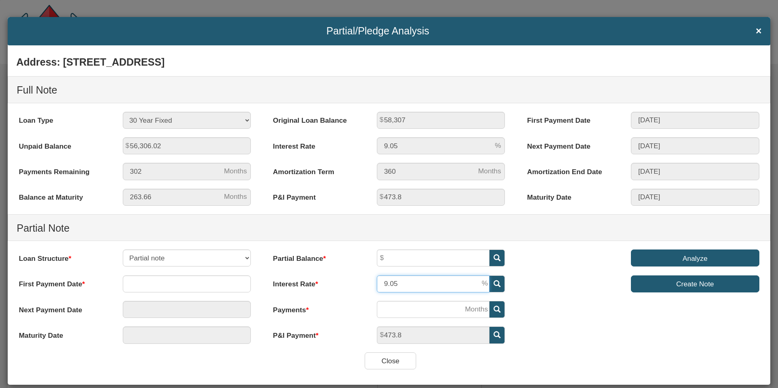
drag, startPoint x: 401, startPoint y: 284, endPoint x: 376, endPoint y: 283, distance: 25.1
click at [376, 283] on div "9.05" at bounding box center [441, 284] width 146 height 17
type input "6"
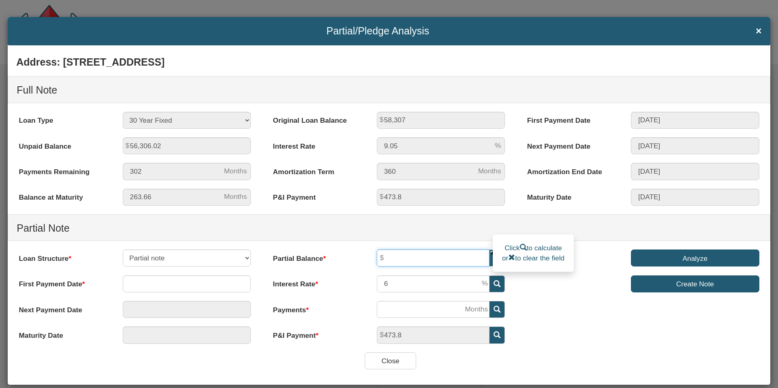
click at [393, 258] on input "text" at bounding box center [433, 258] width 113 height 17
type input "50,000"
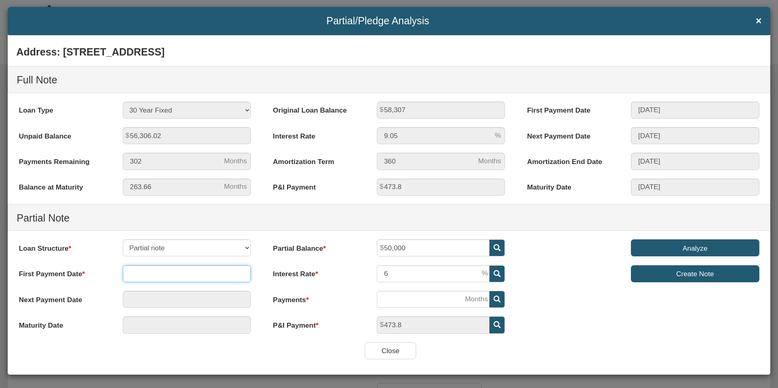
click at [195, 275] on input "text" at bounding box center [187, 273] width 128 height 17
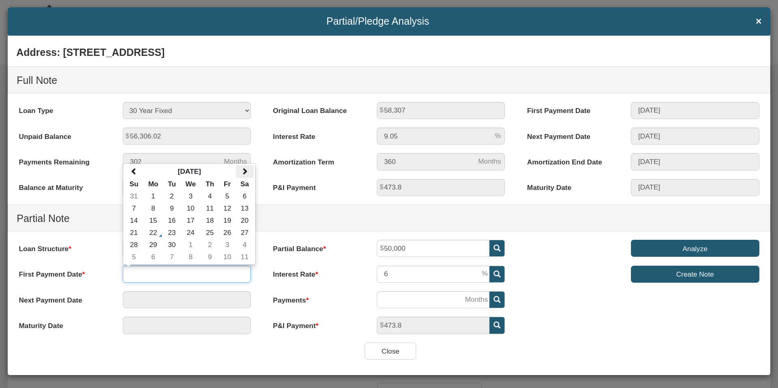
click at [246, 172] on span at bounding box center [244, 171] width 7 height 7
click at [190, 194] on td "1" at bounding box center [190, 196] width 21 height 12
type input "[DATE]"
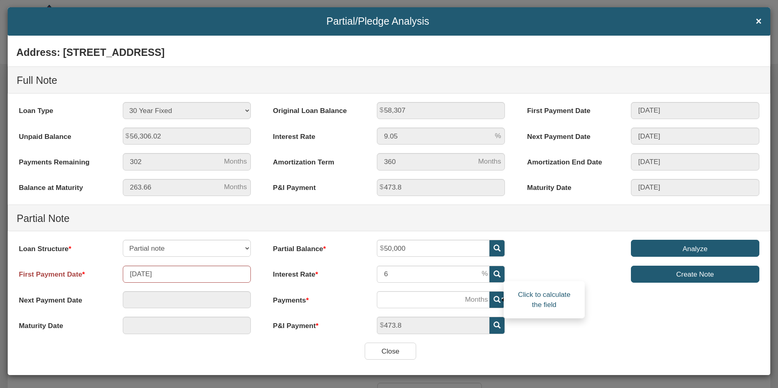
click at [494, 299] on icon at bounding box center [497, 299] width 7 height 7
type input "[DATE]"
type input "151"
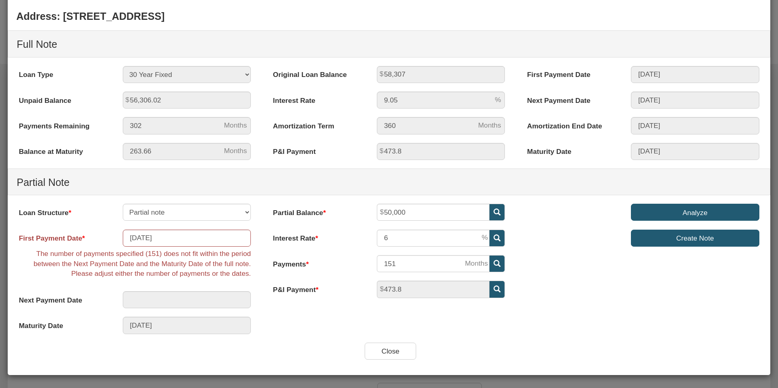
scroll to position [43, 0]
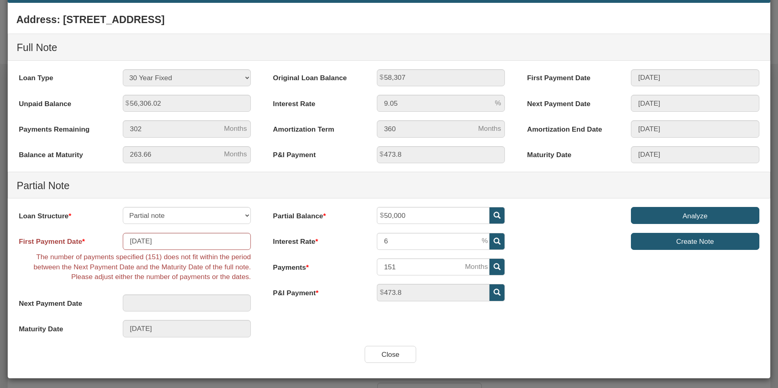
click at [689, 216] on input "Analyze" at bounding box center [695, 215] width 128 height 17
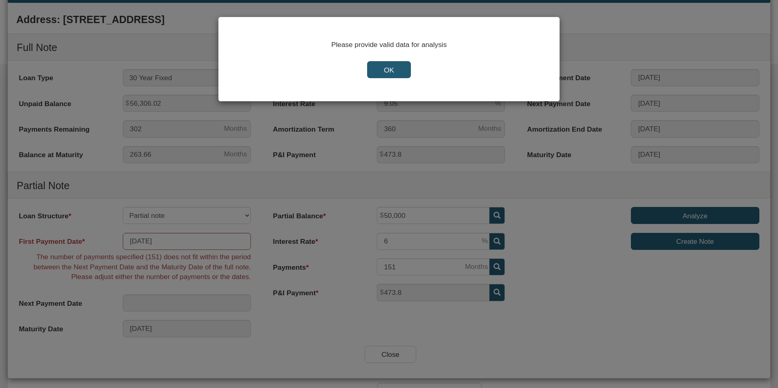
click at [385, 72] on input "OK" at bounding box center [388, 69] width 43 height 17
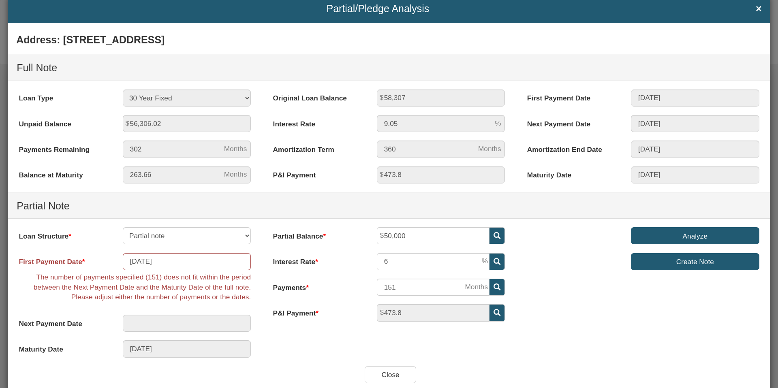
scroll to position [0, 0]
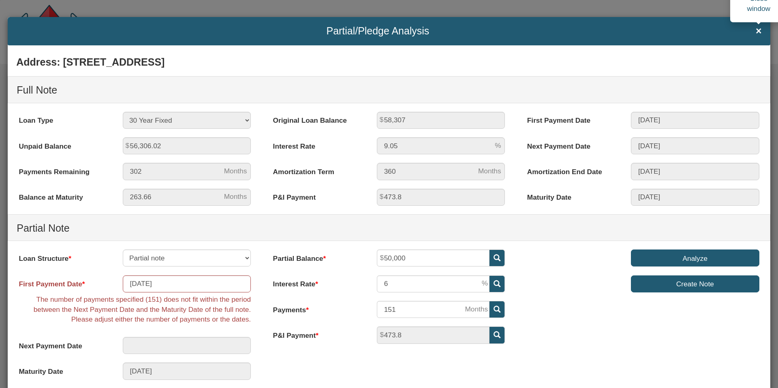
click at [759, 32] on span "×" at bounding box center [759, 31] width 6 height 11
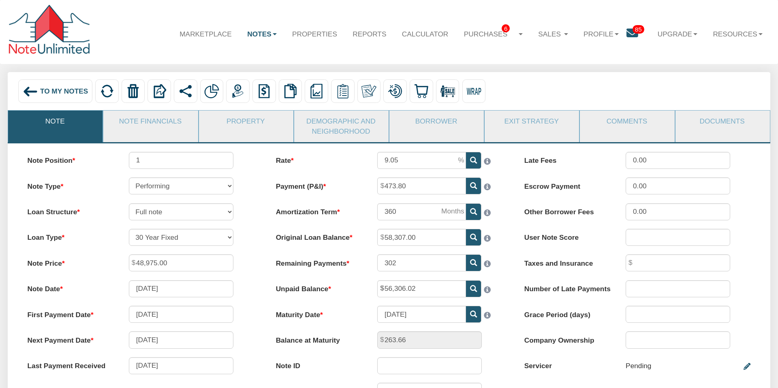
click at [58, 88] on span "To My Notes" at bounding box center [64, 91] width 48 height 8
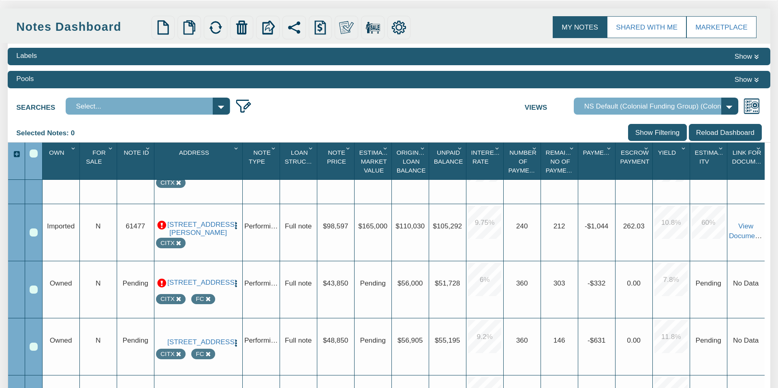
scroll to position [62, 0]
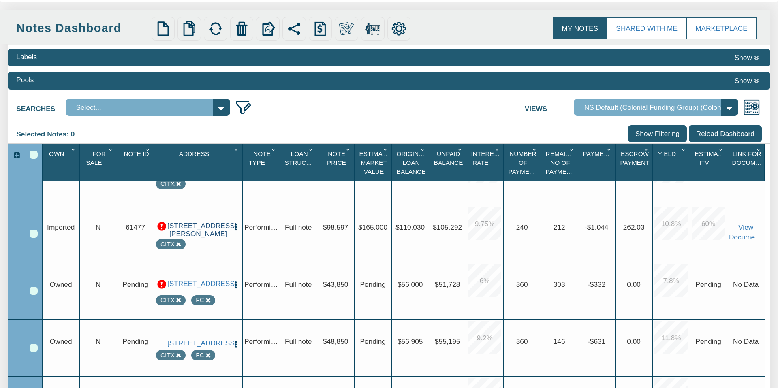
click at [199, 231] on link "[STREET_ADDRESS][PERSON_NAME]" at bounding box center [198, 230] width 62 height 17
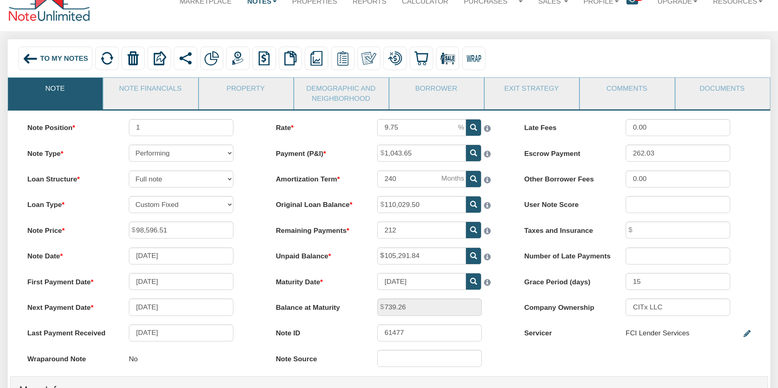
scroll to position [38, 0]
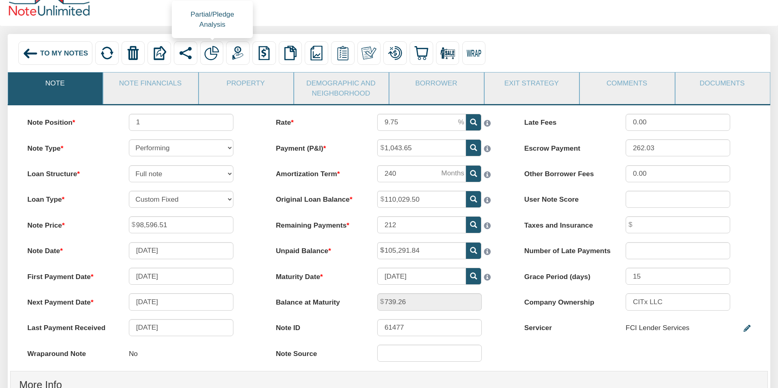
click at [212, 51] on img at bounding box center [211, 53] width 15 height 15
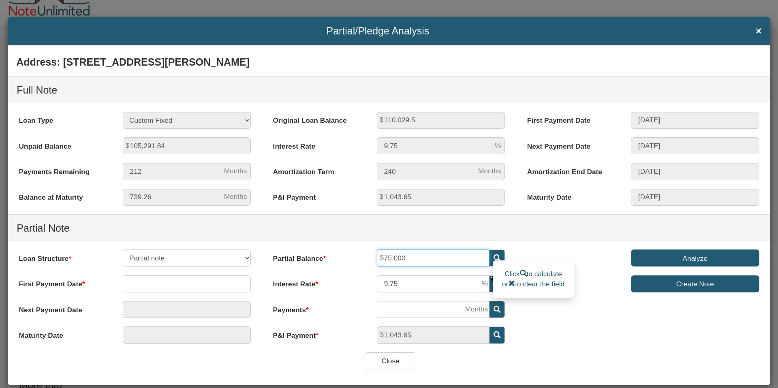
type input "75,000"
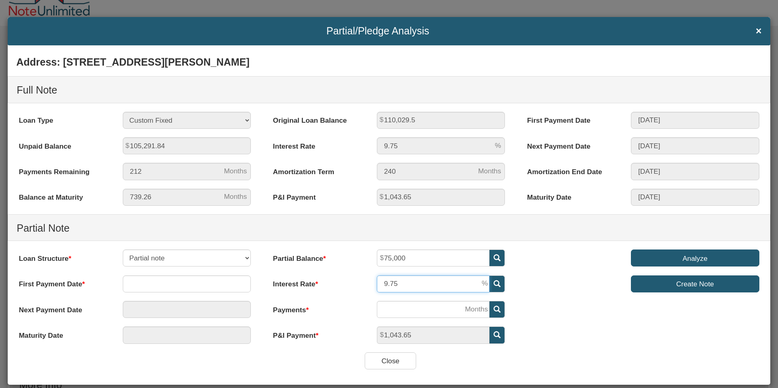
drag, startPoint x: 394, startPoint y: 285, endPoint x: 370, endPoint y: 285, distance: 24.3
click at [370, 285] on div "9.75" at bounding box center [441, 284] width 146 height 17
type input "6"
click at [158, 285] on input "text" at bounding box center [187, 284] width 128 height 17
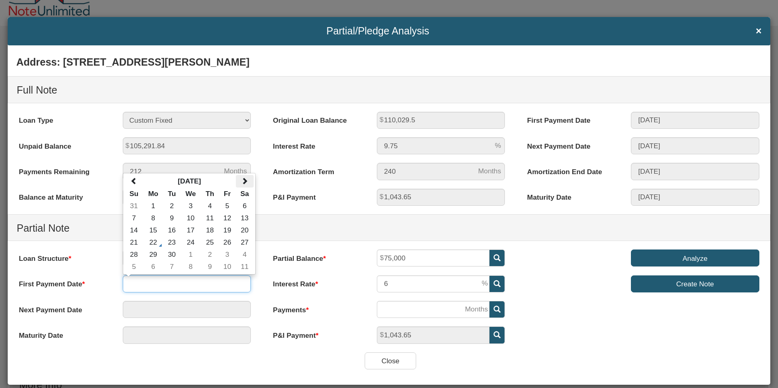
click at [245, 179] on span at bounding box center [244, 181] width 7 height 7
click at [244, 205] on td "1" at bounding box center [245, 206] width 18 height 12
type input "[DATE]"
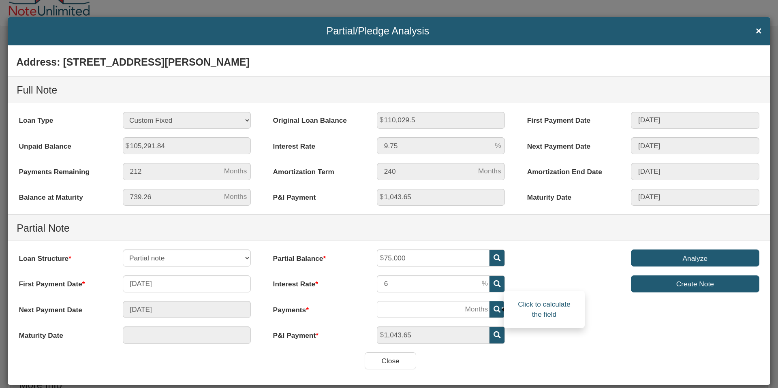
click at [496, 308] on icon at bounding box center [497, 309] width 7 height 7
type input "[DATE]"
type input "90"
click at [679, 260] on input "Analyze" at bounding box center [695, 258] width 128 height 17
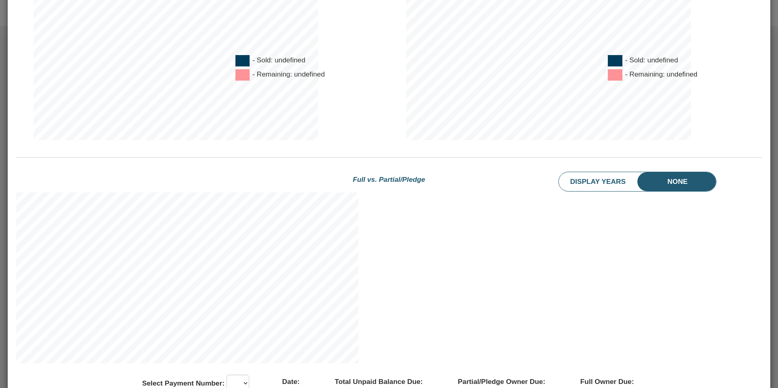
scroll to position [409, 0]
click at [587, 181] on li "Display Years" at bounding box center [606, 182] width 95 height 19
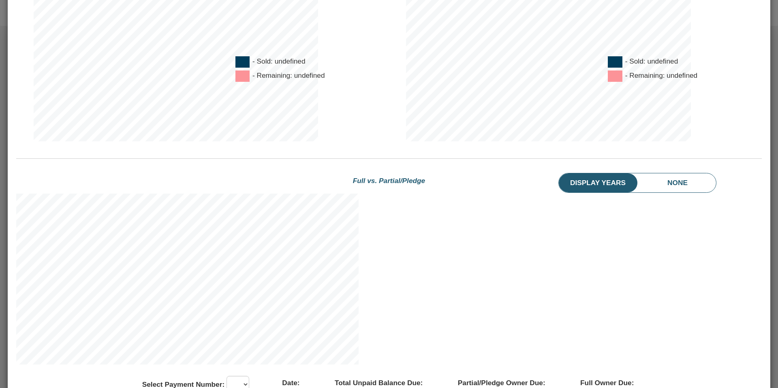
drag, startPoint x: 668, startPoint y: 179, endPoint x: 663, endPoint y: 179, distance: 5.3
click at [668, 179] on li "None" at bounding box center [686, 182] width 60 height 19
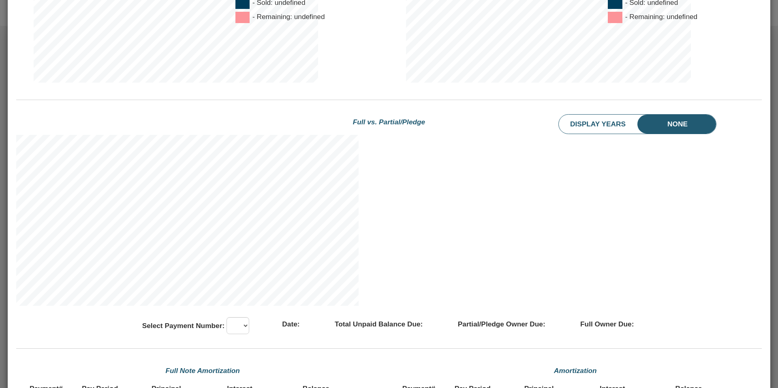
scroll to position [477, 0]
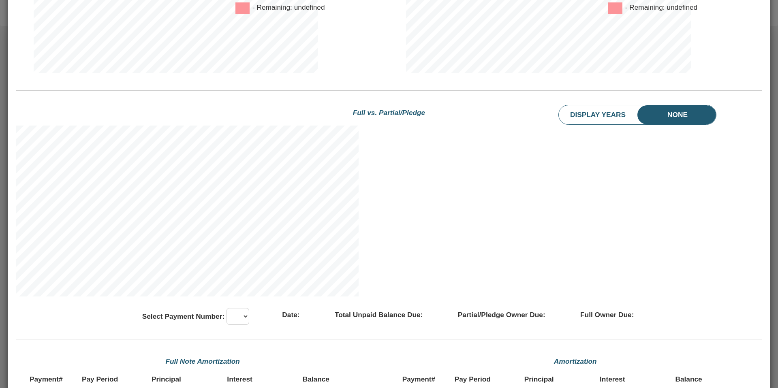
click at [391, 113] on div "Full vs. Partial/Pledge" at bounding box center [389, 113] width 248 height 16
click at [238, 315] on select at bounding box center [238, 316] width 23 height 17
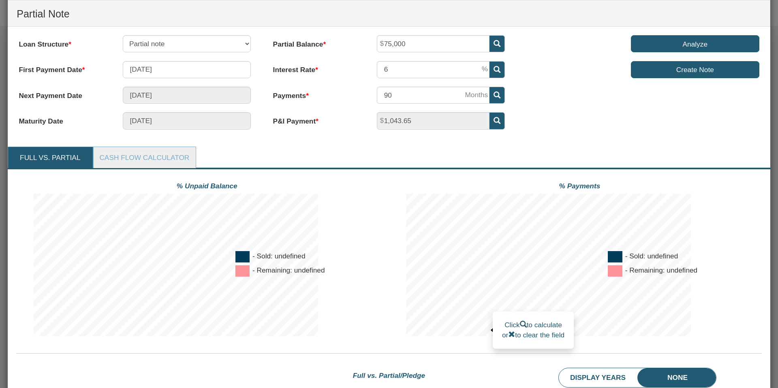
scroll to position [0, 0]
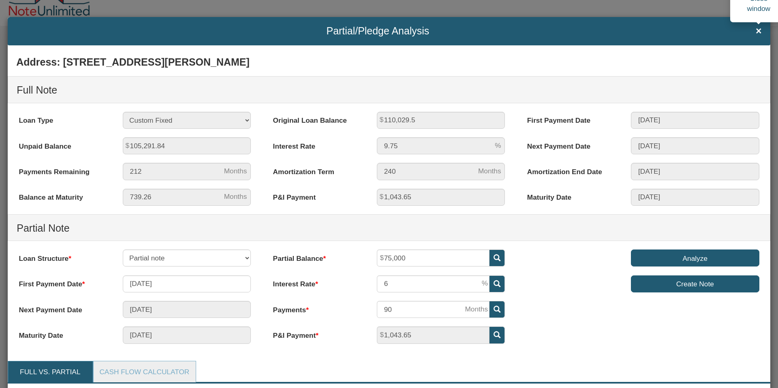
click at [758, 33] on span "×" at bounding box center [759, 31] width 6 height 11
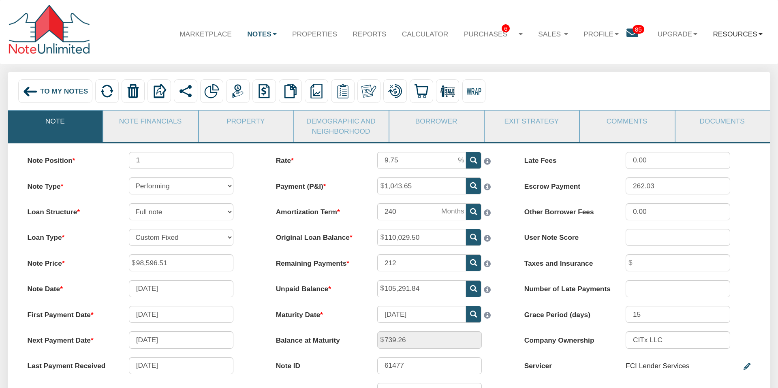
click at [742, 34] on link "Resources" at bounding box center [737, 34] width 65 height 24
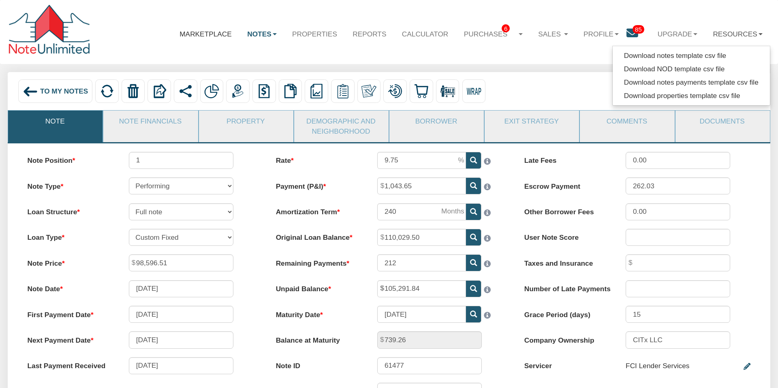
click at [207, 34] on link "Marketplace" at bounding box center [206, 34] width 68 height 24
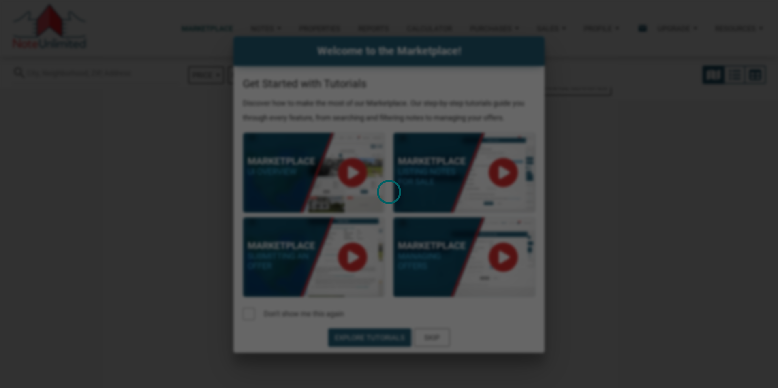
select select
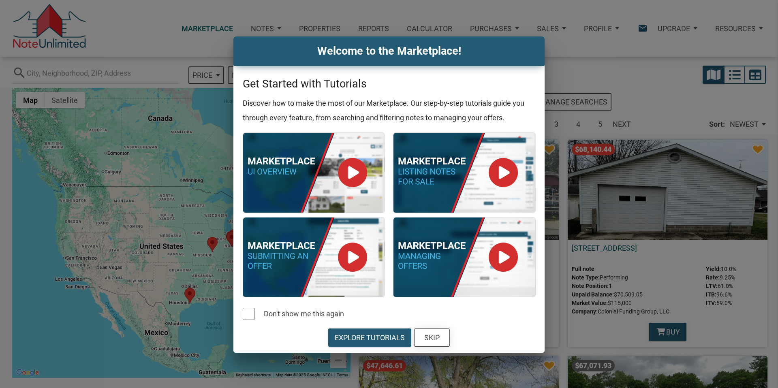
click at [428, 339] on div "Skip" at bounding box center [431, 337] width 15 height 11
